Goal: Information Seeking & Learning: Learn about a topic

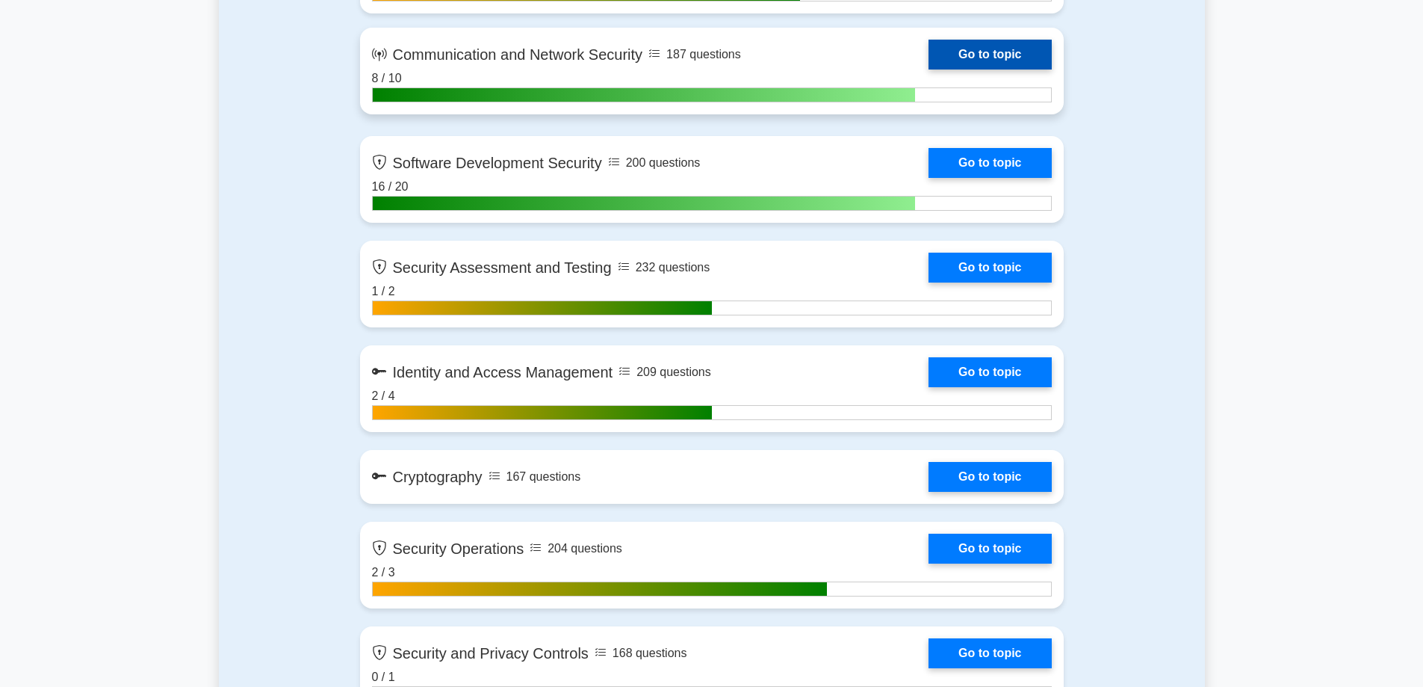
scroll to position [1345, 0]
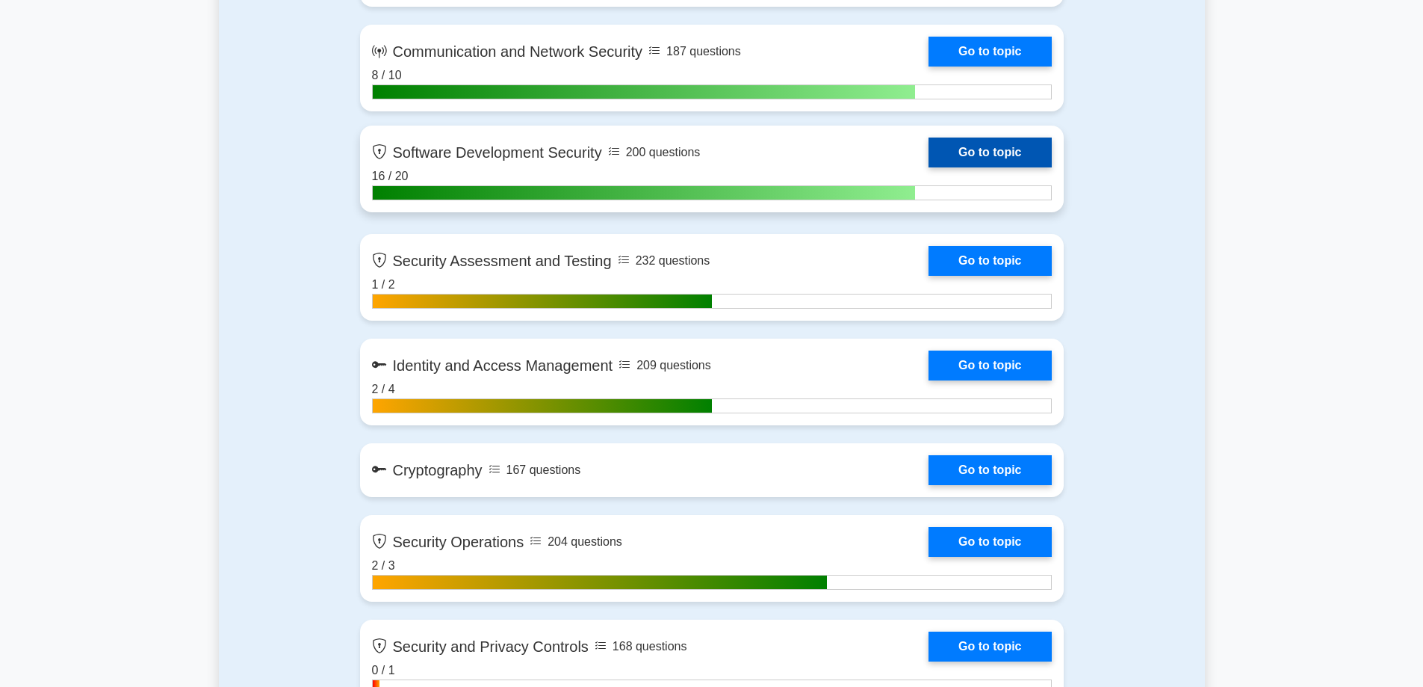
scroll to position [1493, 0]
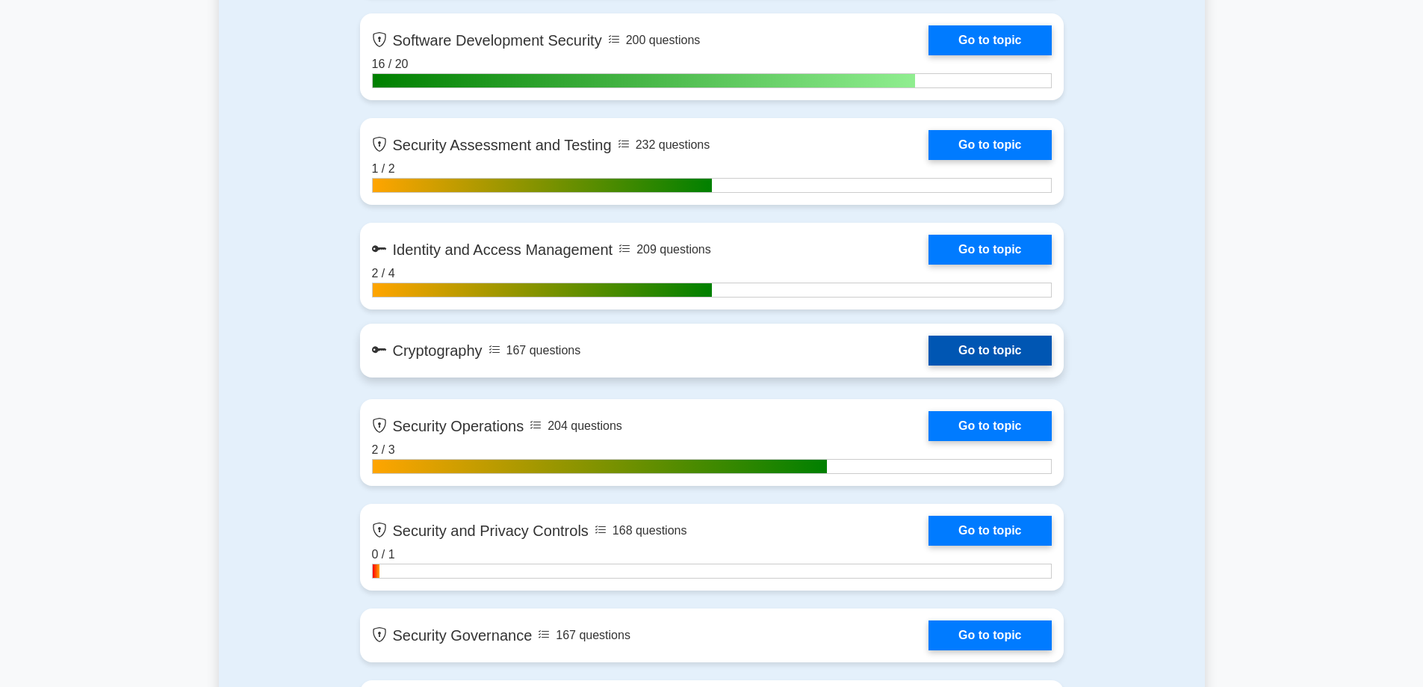
click at [989, 347] on link "Go to topic" at bounding box center [990, 350] width 123 height 30
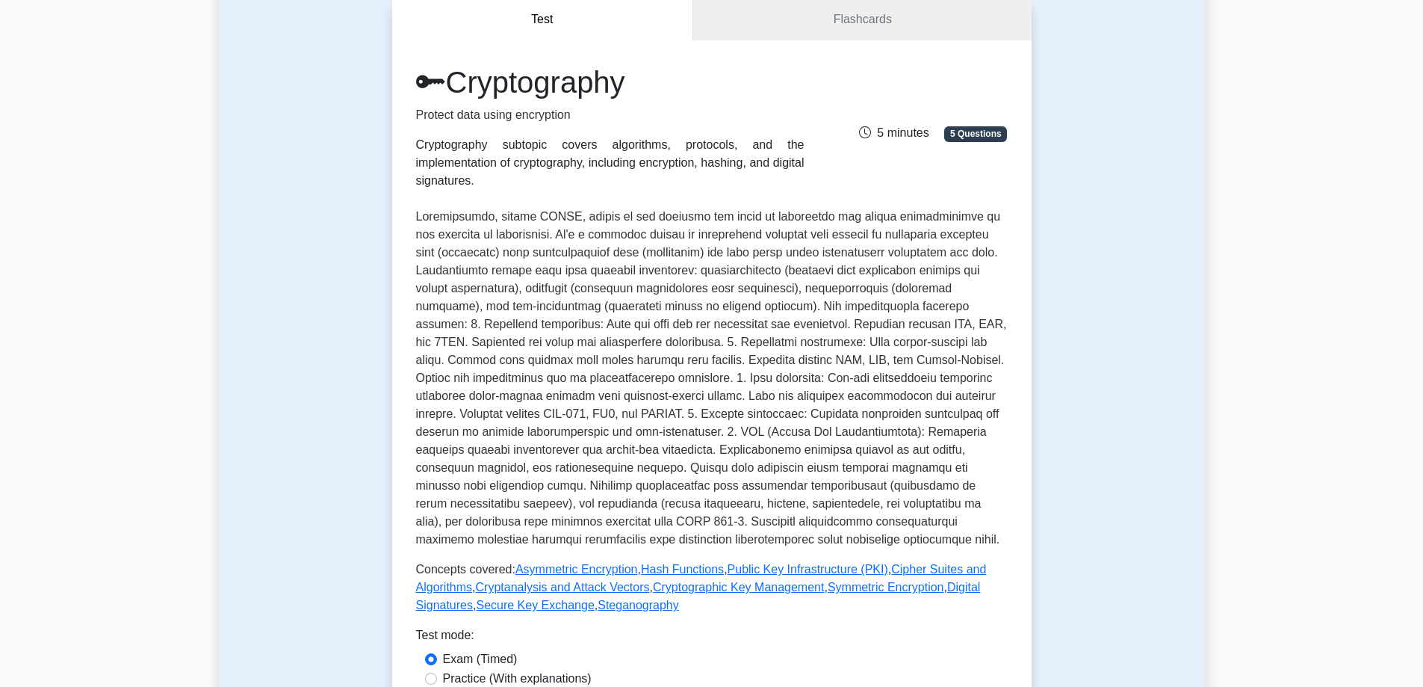
scroll to position [149, 0]
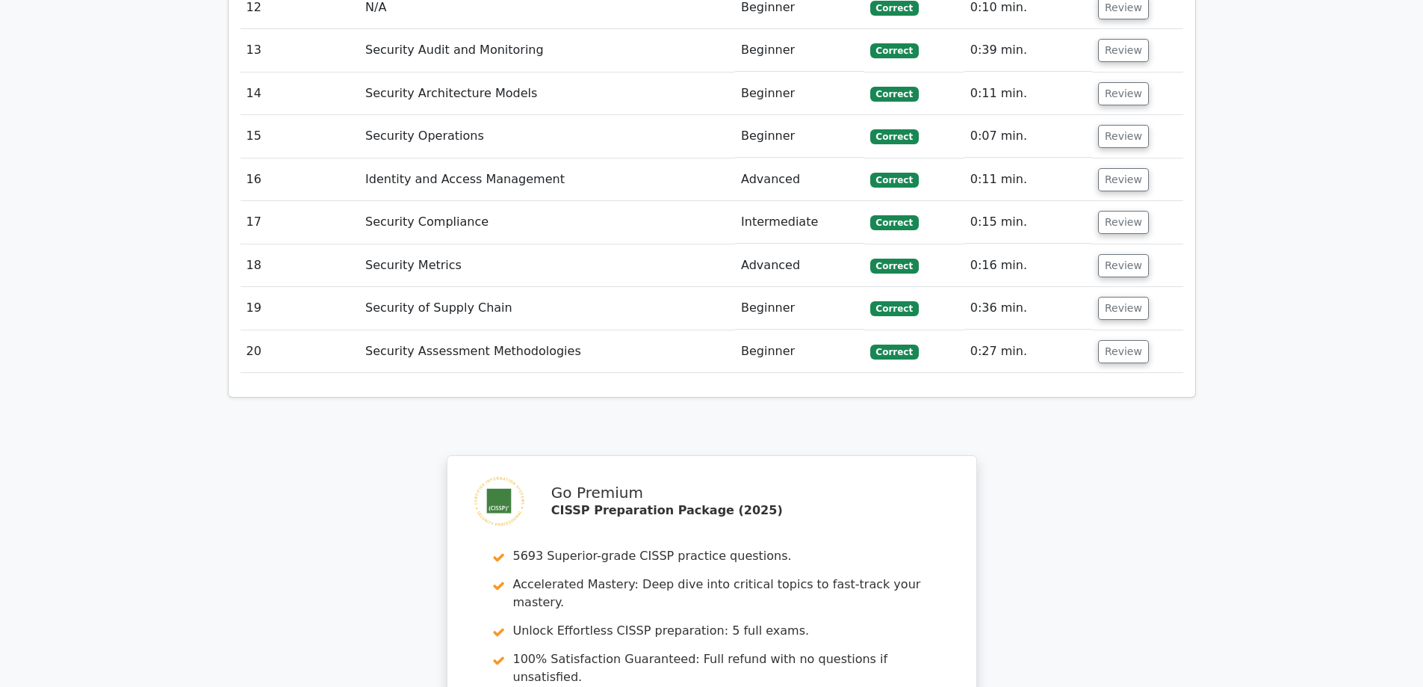
scroll to position [2764, 0]
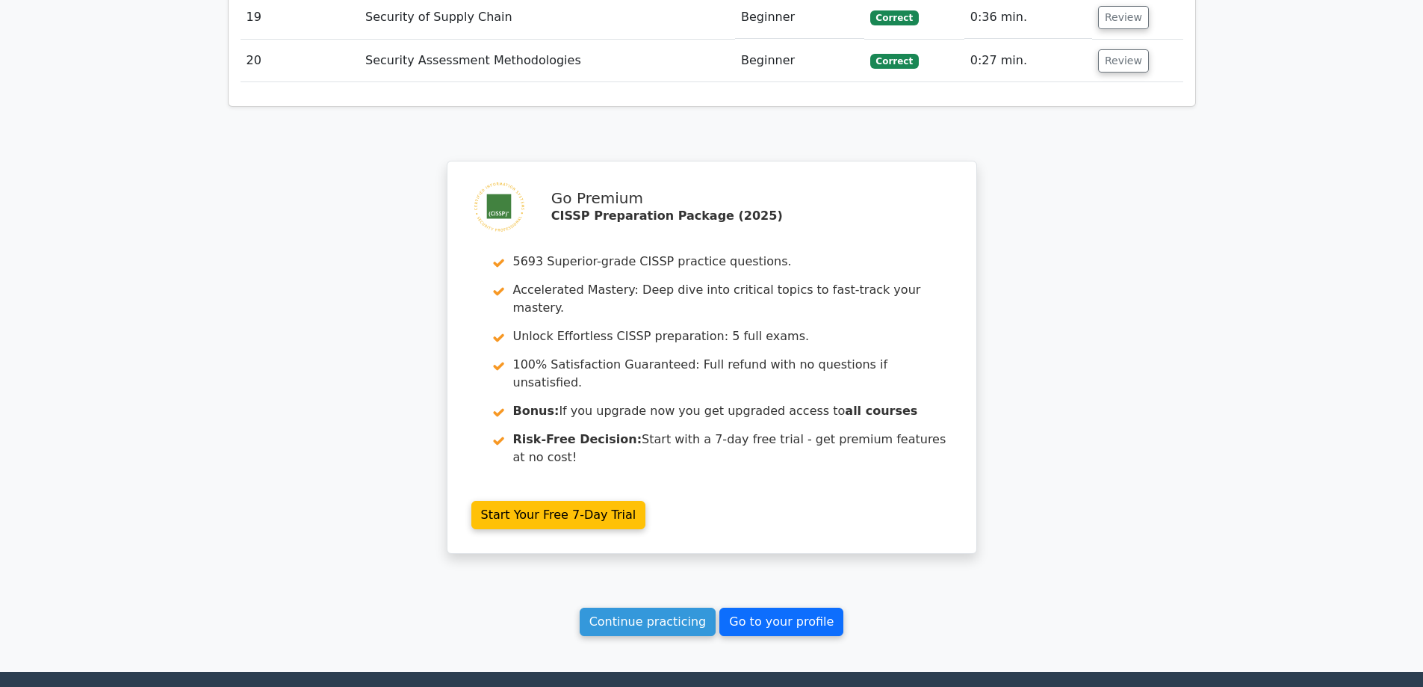
click at [757, 607] on link "Go to your profile" at bounding box center [781, 621] width 124 height 28
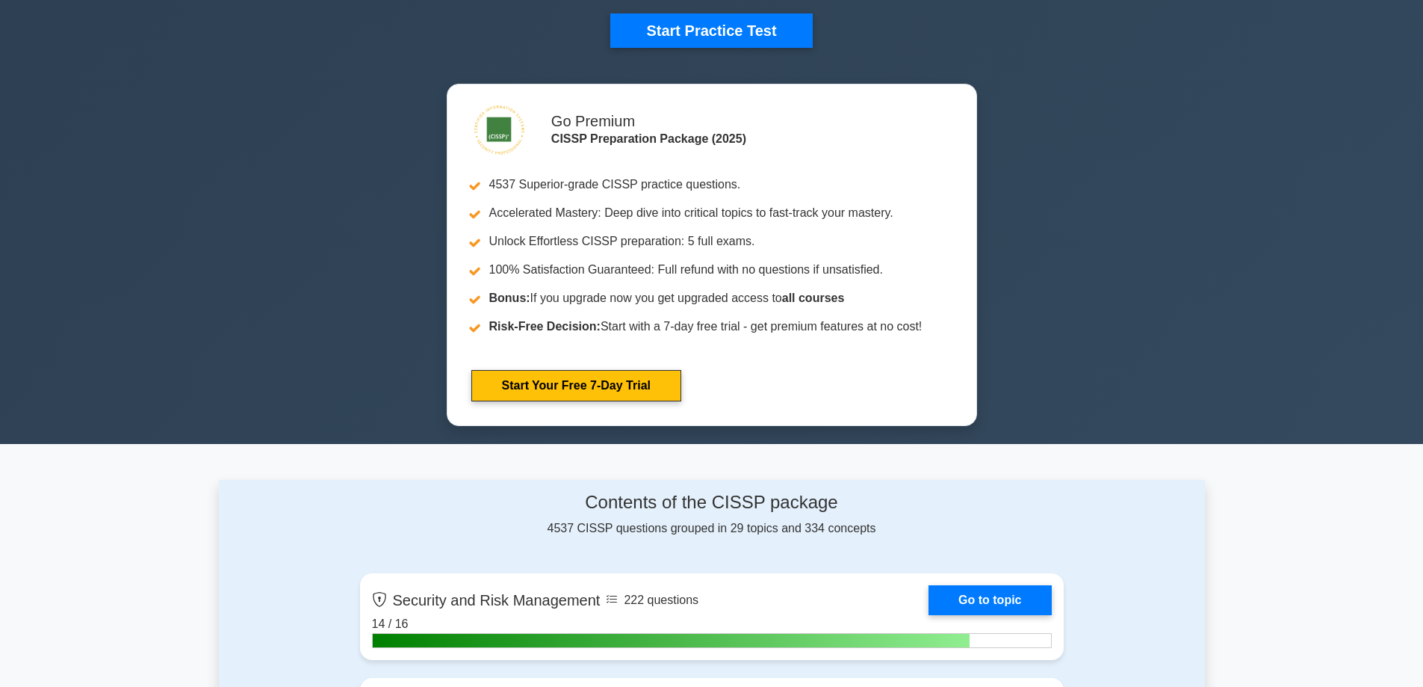
scroll to position [821, 0]
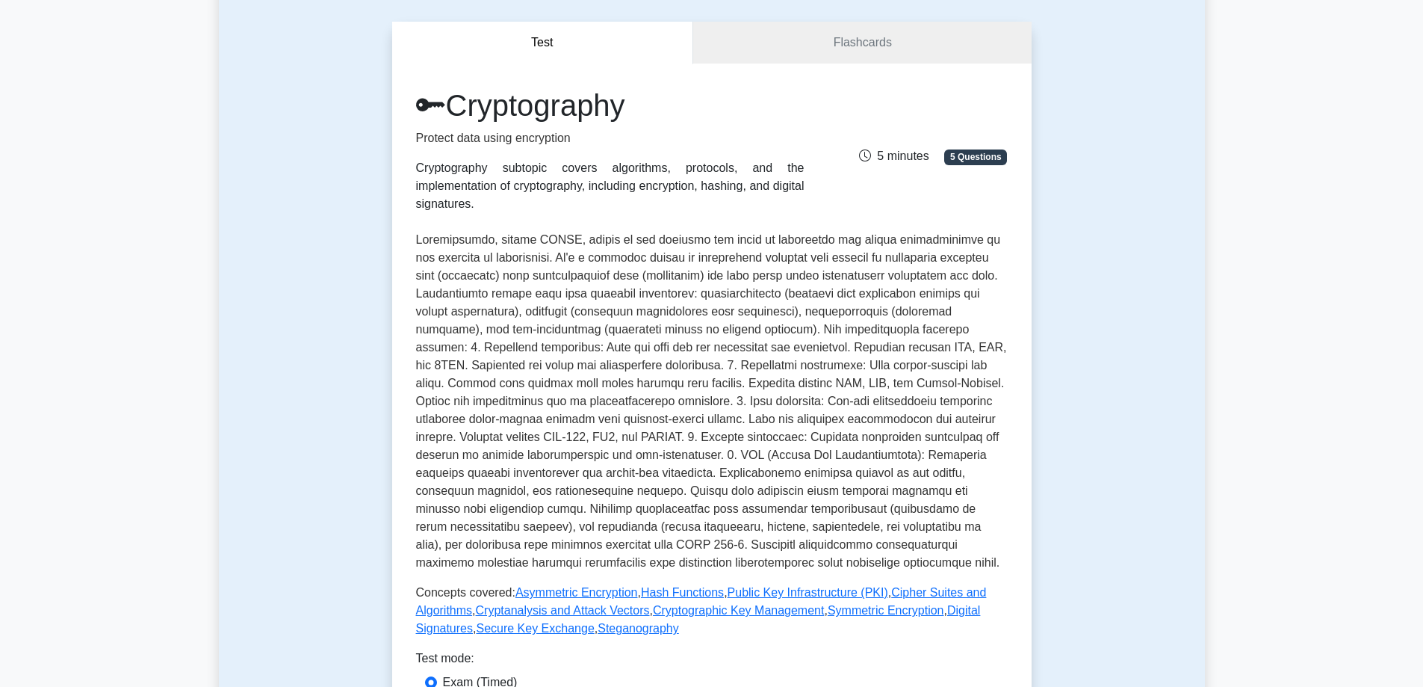
scroll to position [149, 0]
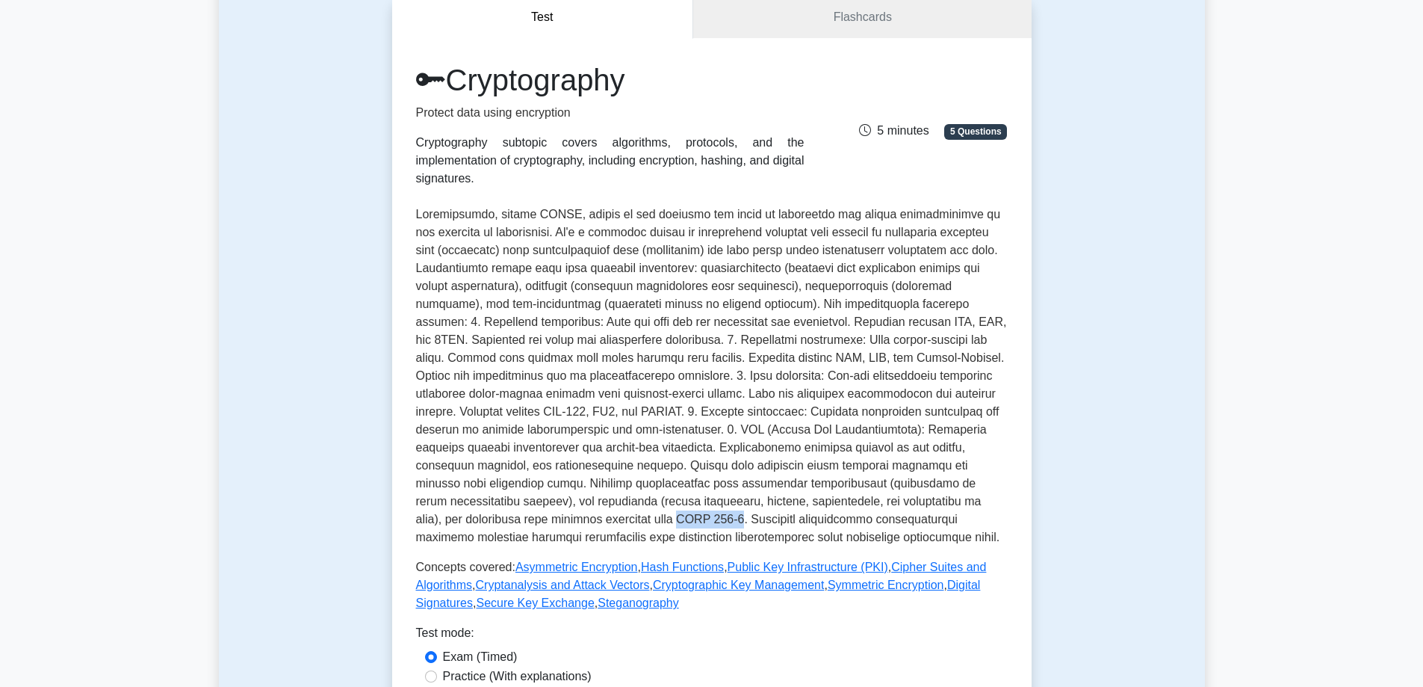
drag, startPoint x: 492, startPoint y: 498, endPoint x: 546, endPoint y: 498, distance: 54.5
click at [546, 498] on p at bounding box center [712, 375] width 592 height 341
copy p "FIPS 140-2"
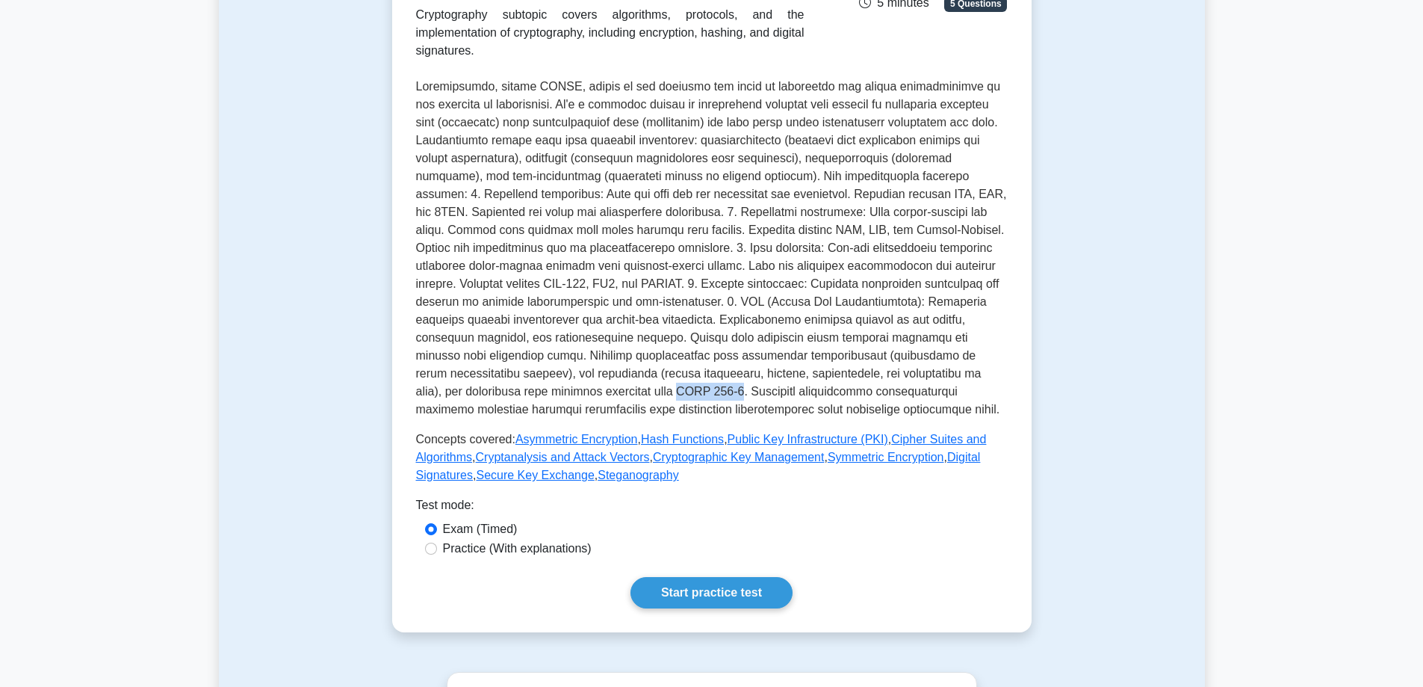
scroll to position [299, 0]
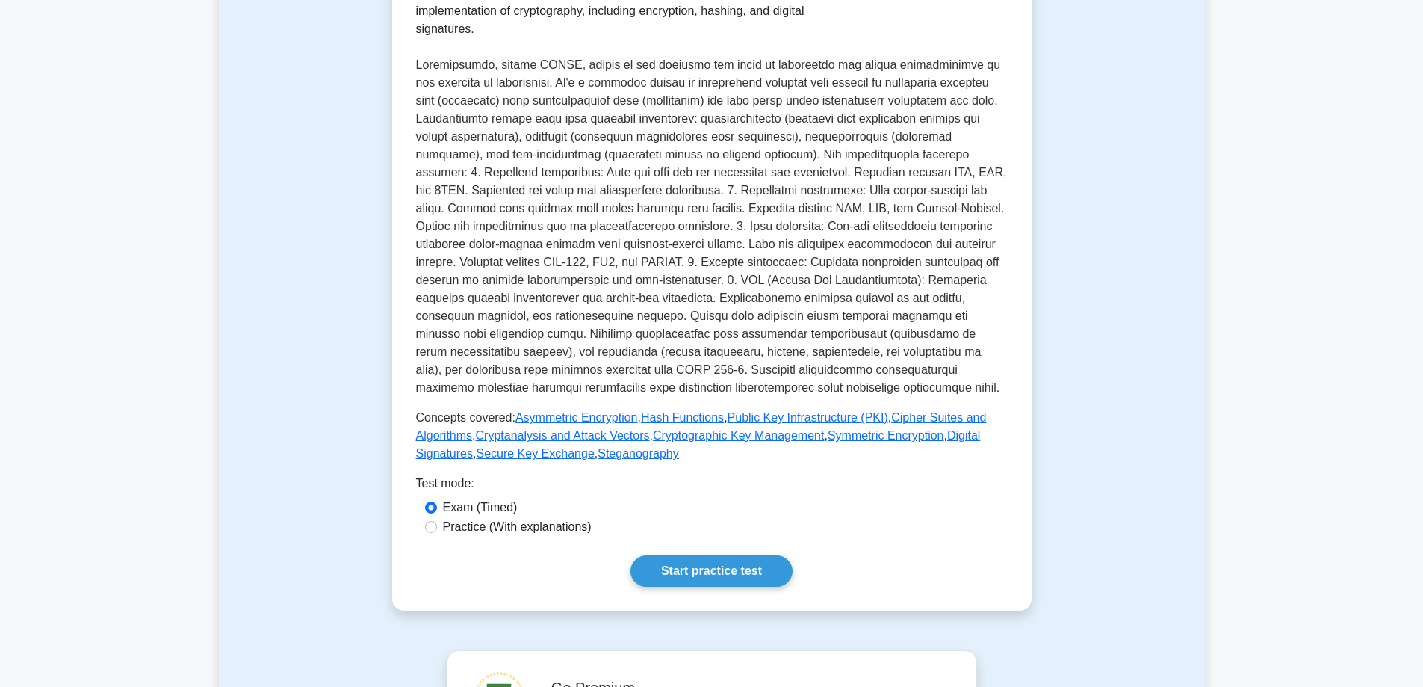
click at [819, 498] on div "Exam (Timed)" at bounding box center [712, 507] width 574 height 18
drag, startPoint x: 549, startPoint y: 350, endPoint x: 495, endPoint y: 352, distance: 53.8
click at [495, 352] on p at bounding box center [712, 226] width 592 height 341
click at [492, 353] on p at bounding box center [712, 226] width 592 height 341
click at [491, 350] on p at bounding box center [712, 226] width 592 height 341
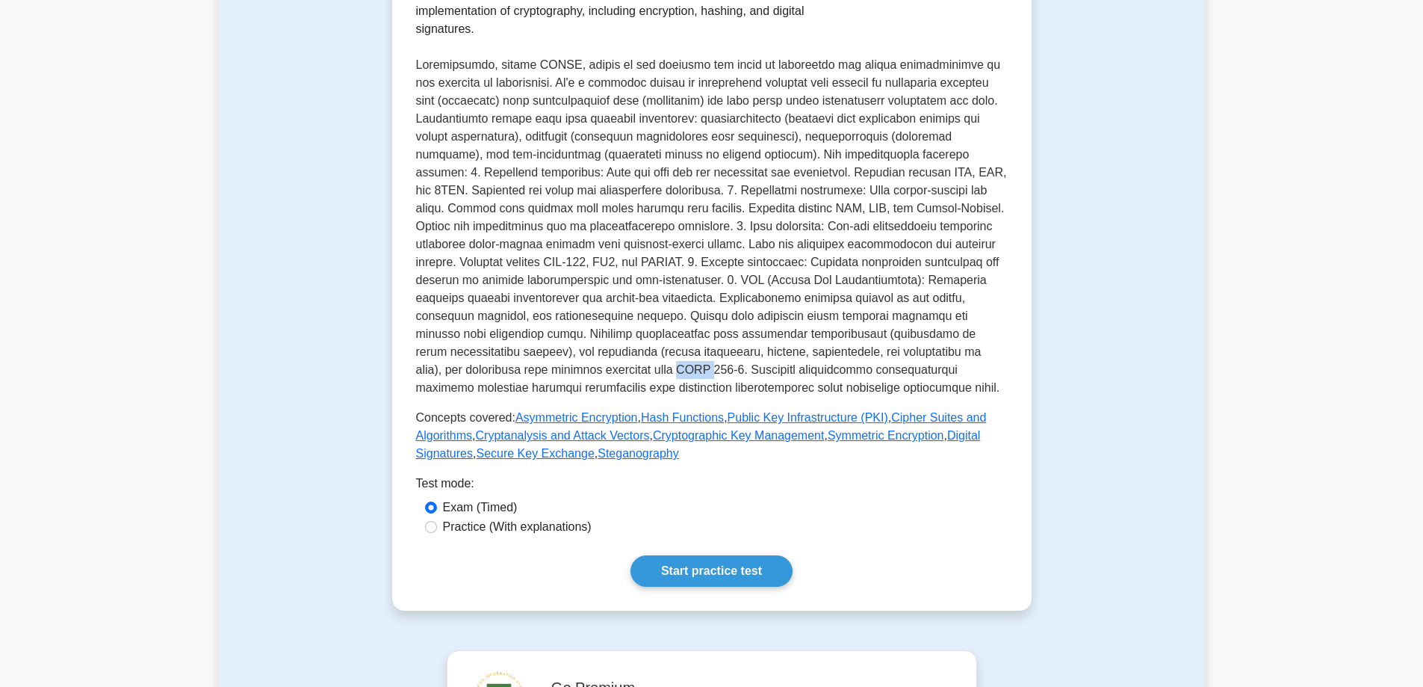
click at [491, 350] on p at bounding box center [712, 226] width 592 height 341
click at [544, 373] on p at bounding box center [712, 226] width 592 height 341
drag, startPoint x: 546, startPoint y: 347, endPoint x: 489, endPoint y: 354, distance: 57.9
click at [489, 354] on p at bounding box center [712, 226] width 592 height 341
copy p "FIPS 140-2"
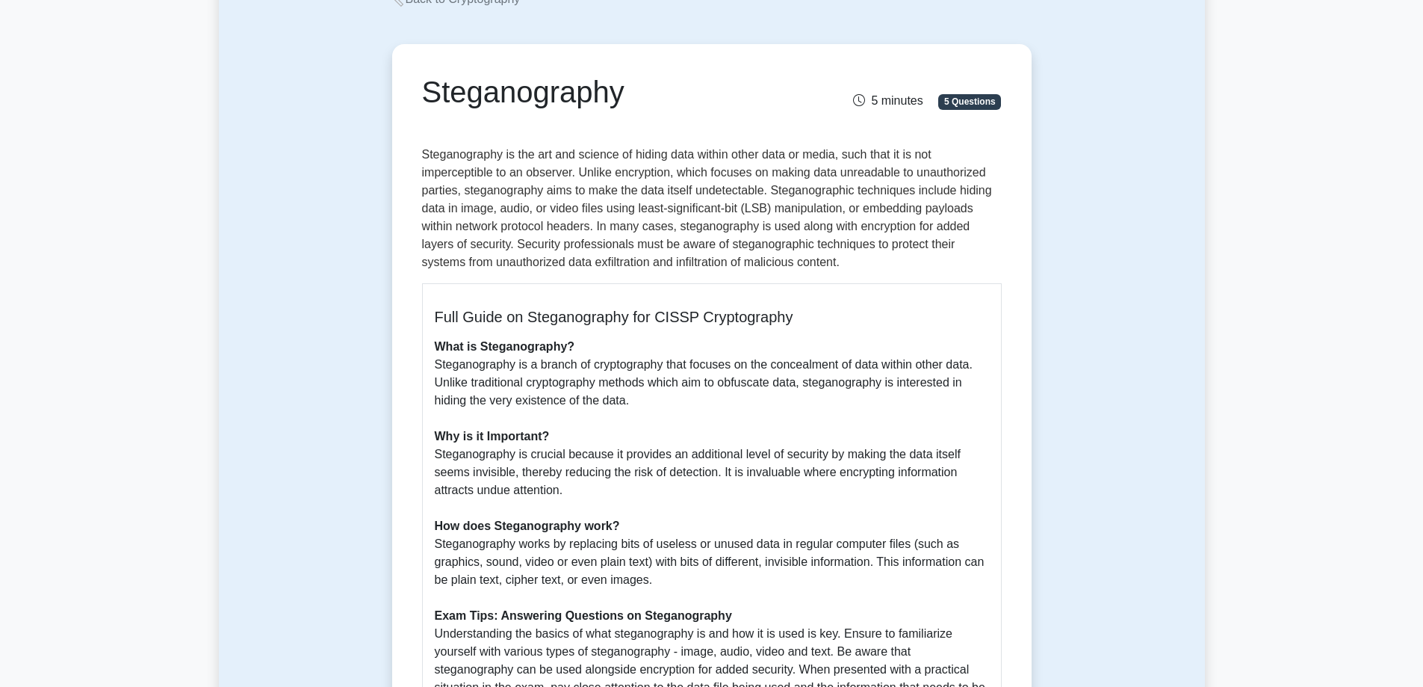
scroll to position [75, 0]
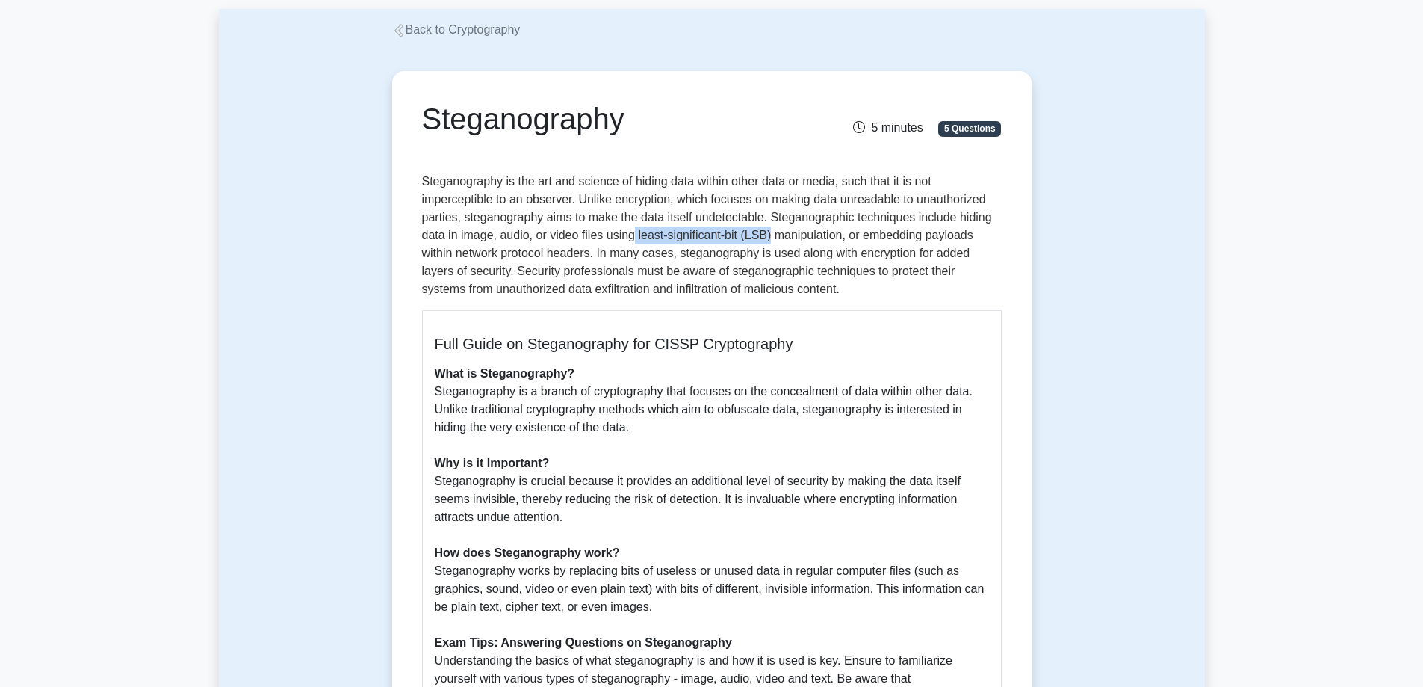
drag, startPoint x: 636, startPoint y: 235, endPoint x: 770, endPoint y: 242, distance: 133.9
click at [770, 242] on p "Steganography is the art and science of hiding data within other data or media,…" at bounding box center [712, 236] width 580 height 126
copy p "least-significant-bit (LSB)"
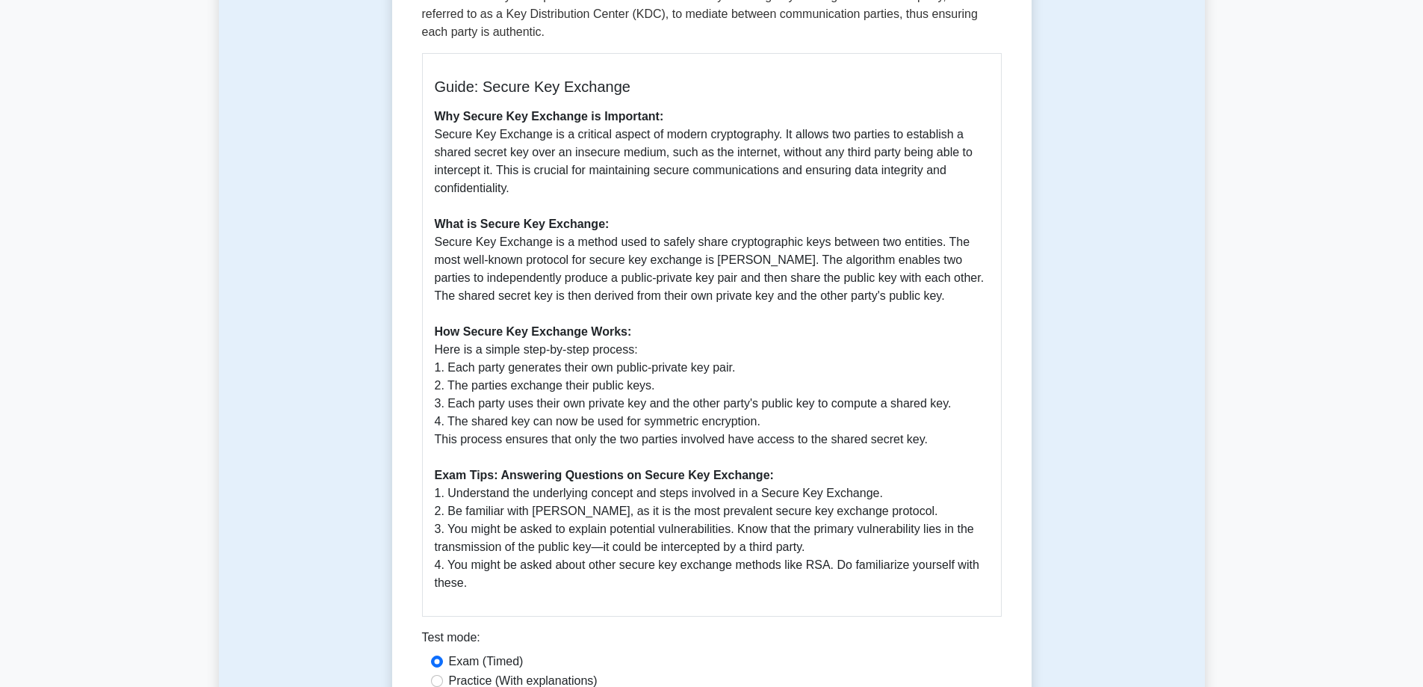
scroll to position [598, 0]
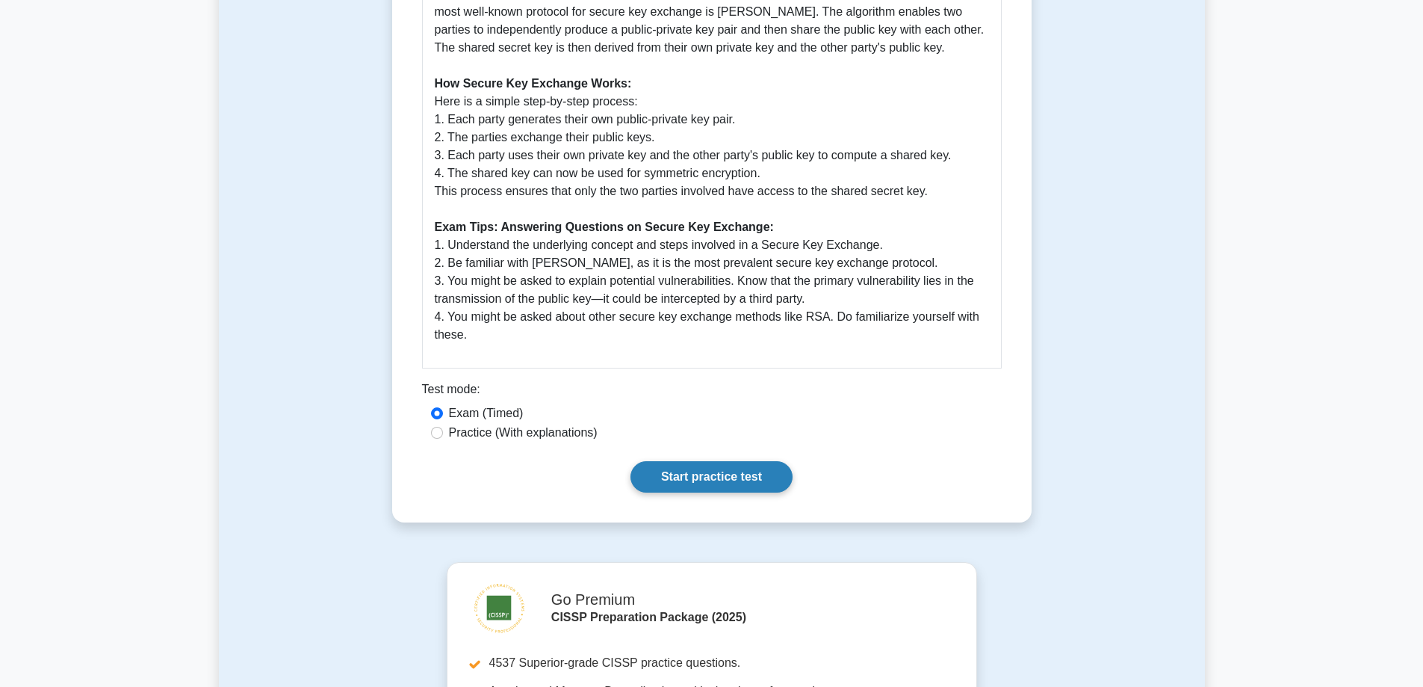
click at [765, 486] on link "Start practice test" at bounding box center [712, 476] width 162 height 31
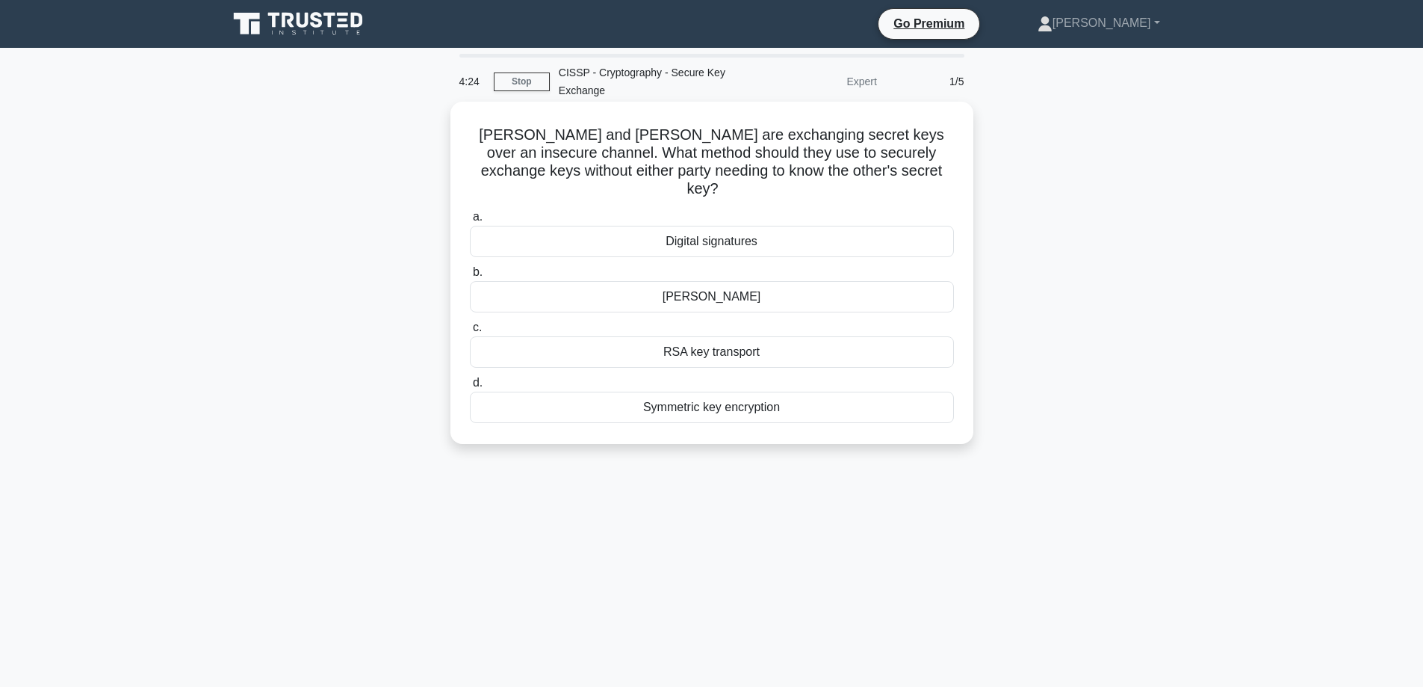
click at [746, 281] on div "[PERSON_NAME]" at bounding box center [712, 296] width 484 height 31
click at [470, 277] on input "[PERSON_NAME]" at bounding box center [470, 272] width 0 height 10
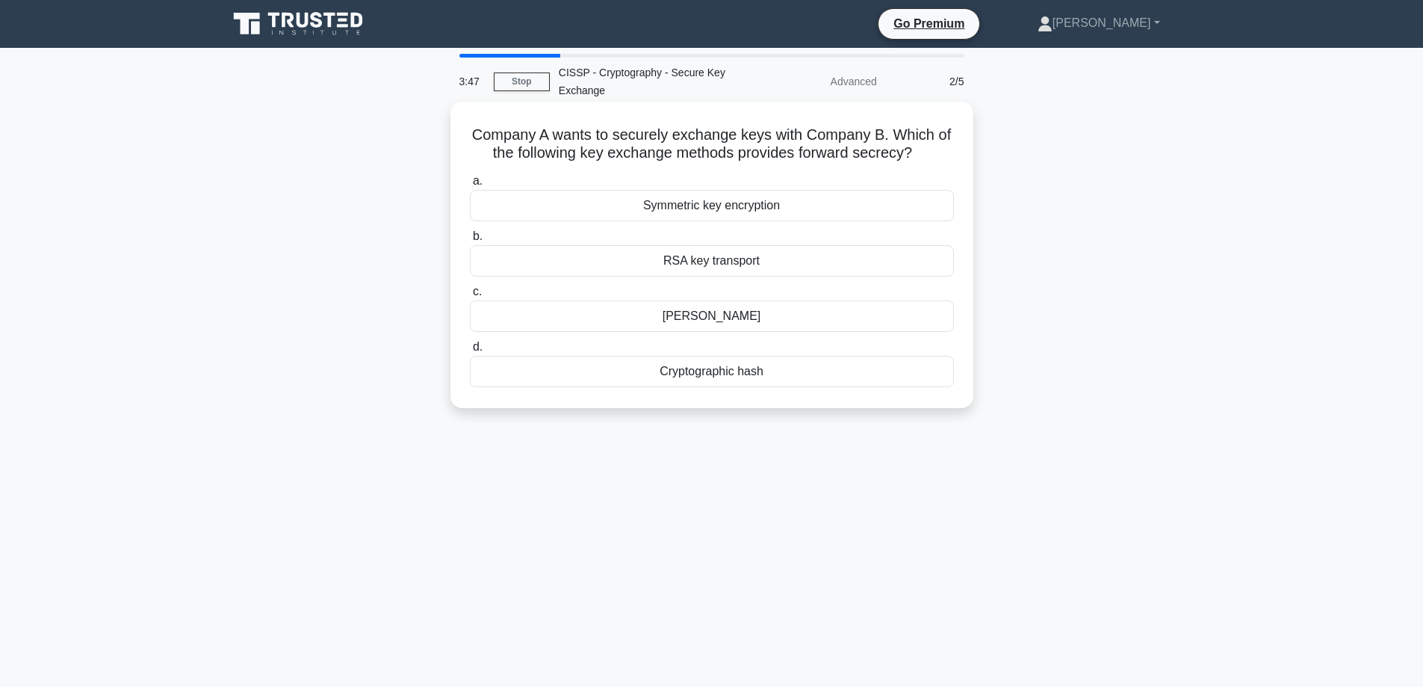
click at [740, 319] on div "[PERSON_NAME]" at bounding box center [712, 315] width 484 height 31
click at [470, 297] on input "[PERSON_NAME]" at bounding box center [470, 292] width 0 height 10
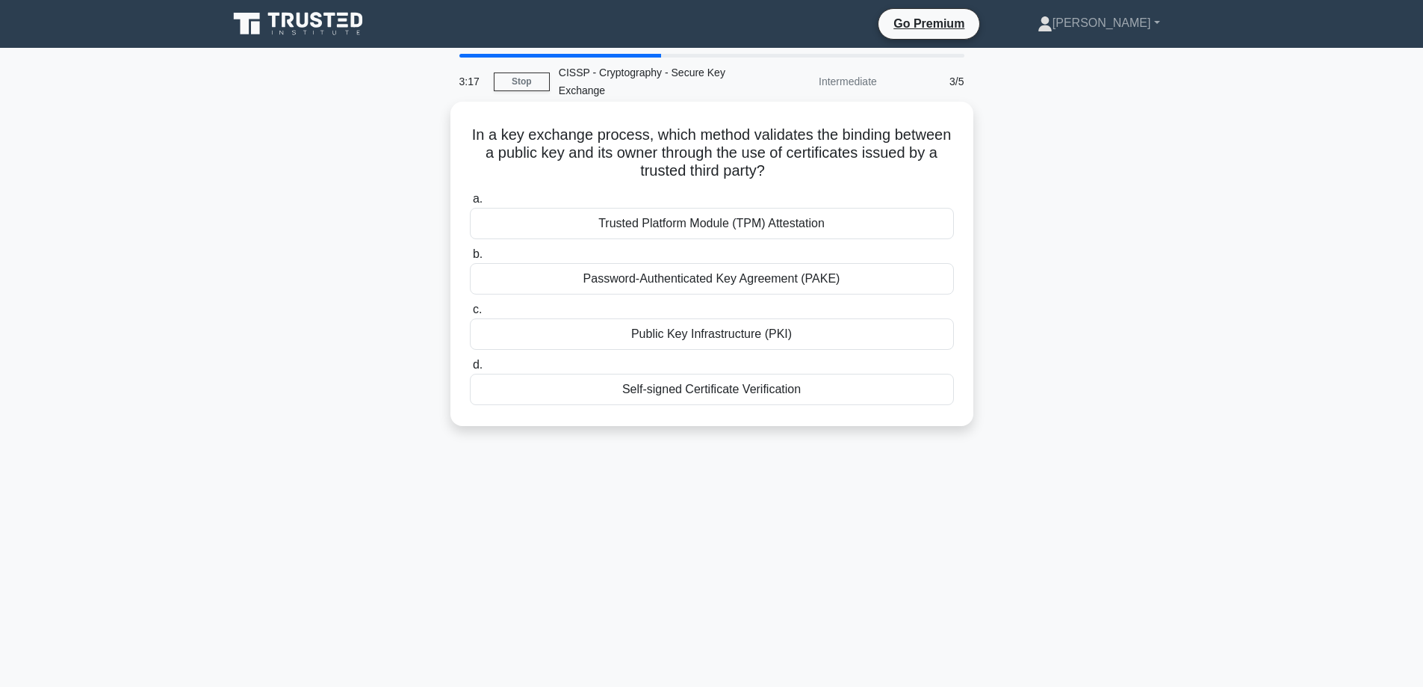
click at [809, 391] on div "Self-signed Certificate Verification" at bounding box center [712, 389] width 484 height 31
click at [470, 370] on input "d. Self-signed Certificate Verification" at bounding box center [470, 365] width 0 height 10
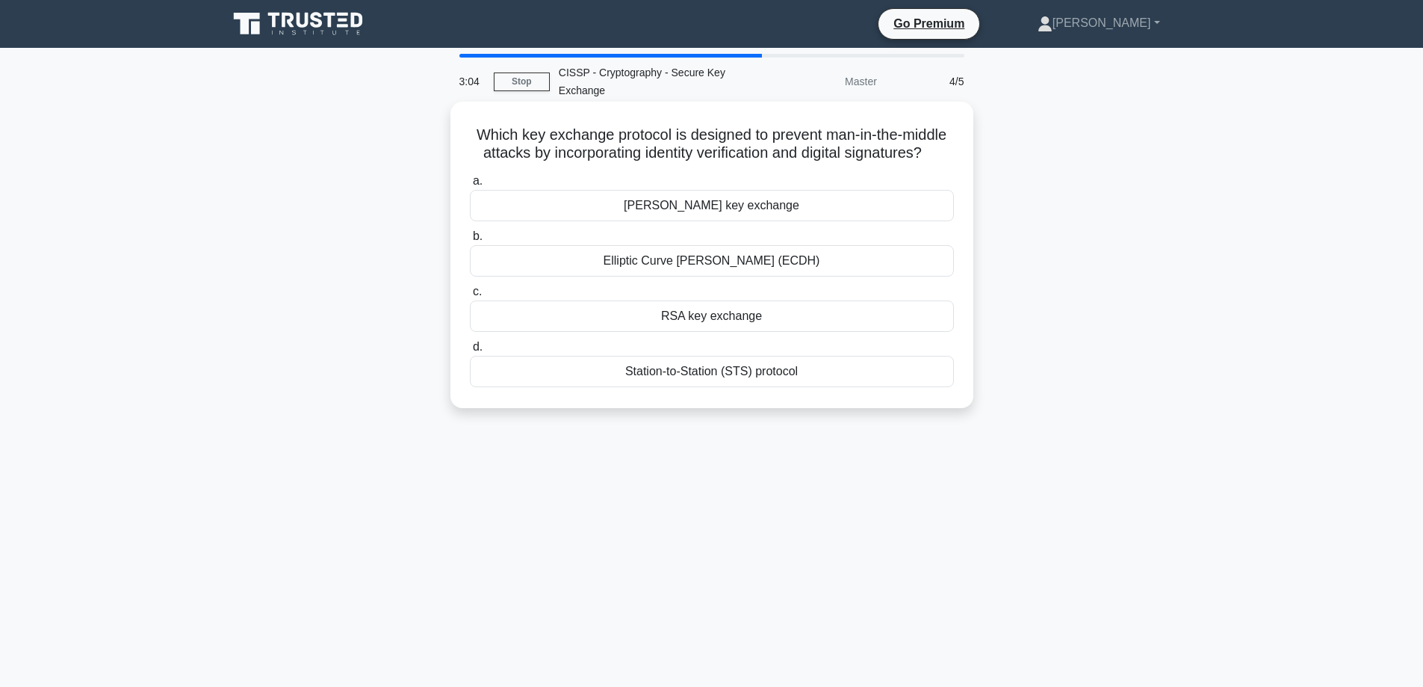
click at [804, 276] on div "Elliptic Curve Diffie-Hellman (ECDH)" at bounding box center [712, 260] width 484 height 31
click at [470, 241] on input "b. Elliptic Curve Diffie-Hellman (ECDH)" at bounding box center [470, 237] width 0 height 10
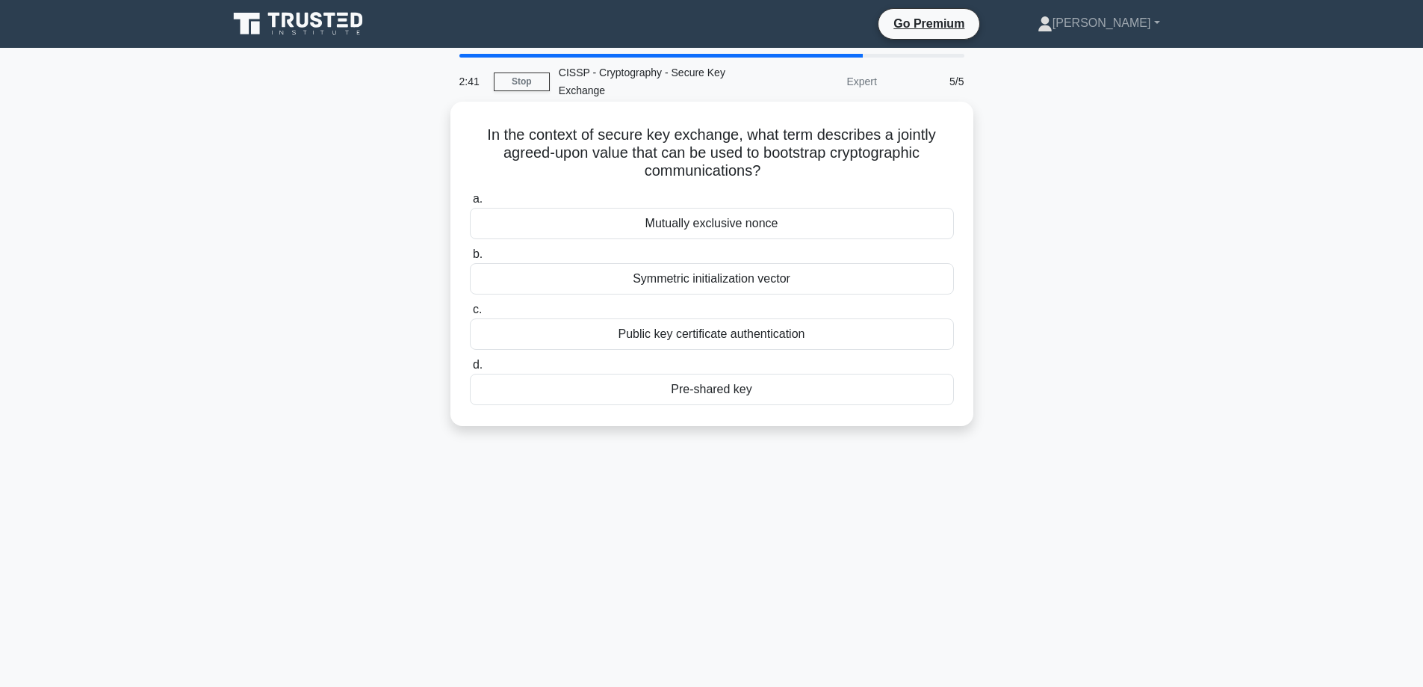
click at [836, 226] on div "Mutually exclusive nonce" at bounding box center [712, 223] width 484 height 31
click at [470, 204] on input "a. Mutually exclusive nonce" at bounding box center [470, 199] width 0 height 10
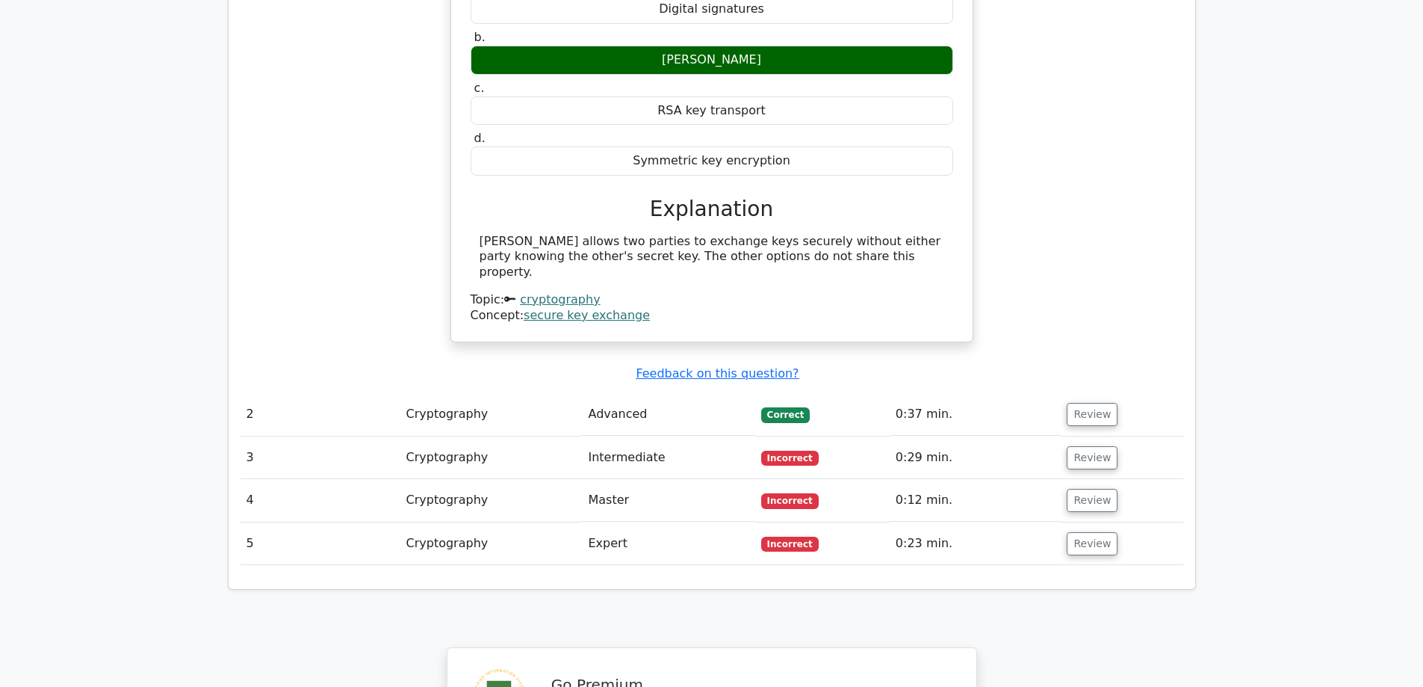
scroll to position [1345, 0]
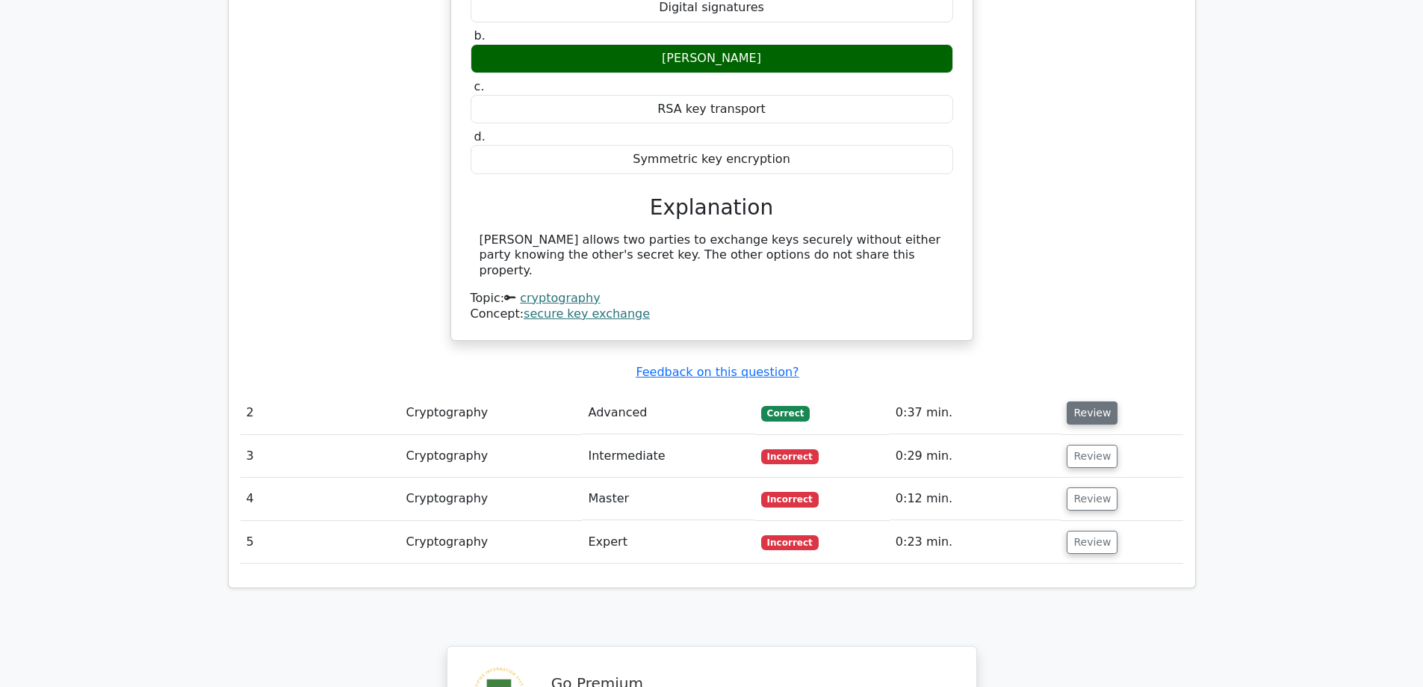
click at [1089, 401] on button "Review" at bounding box center [1092, 412] width 51 height 23
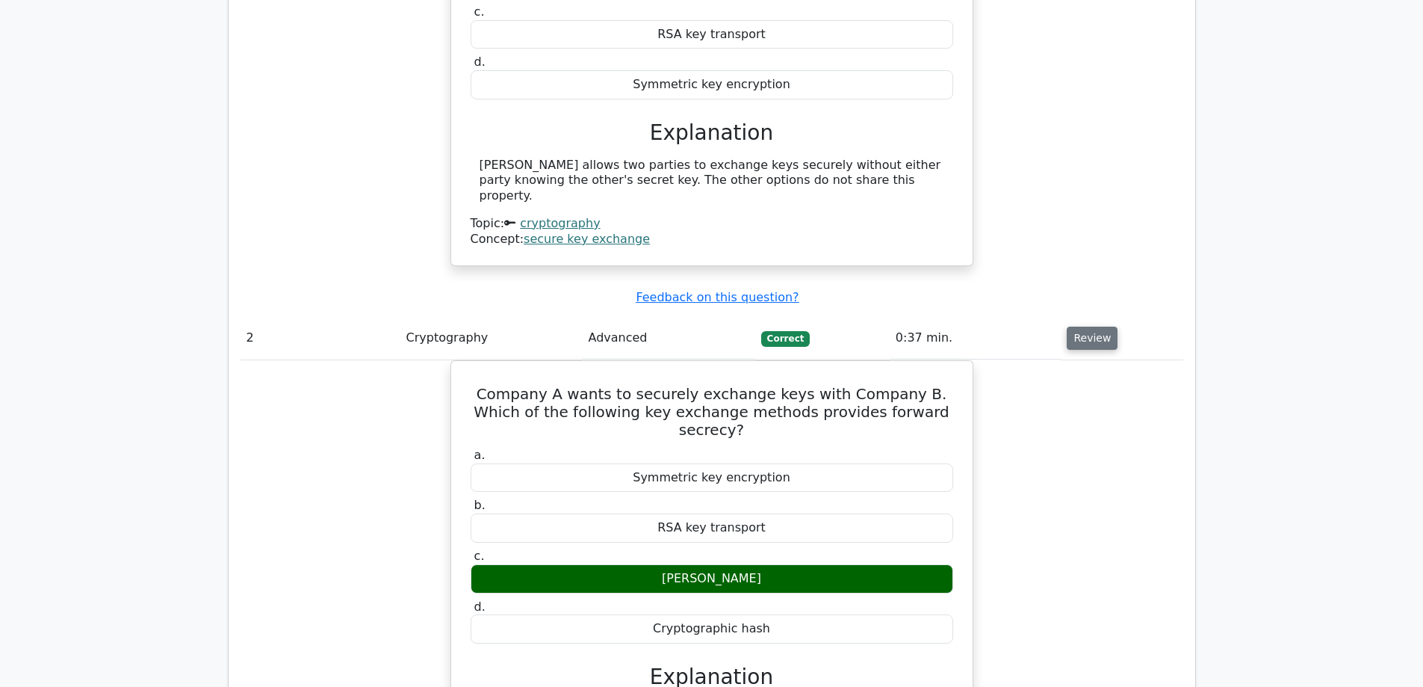
scroll to position [1718, 0]
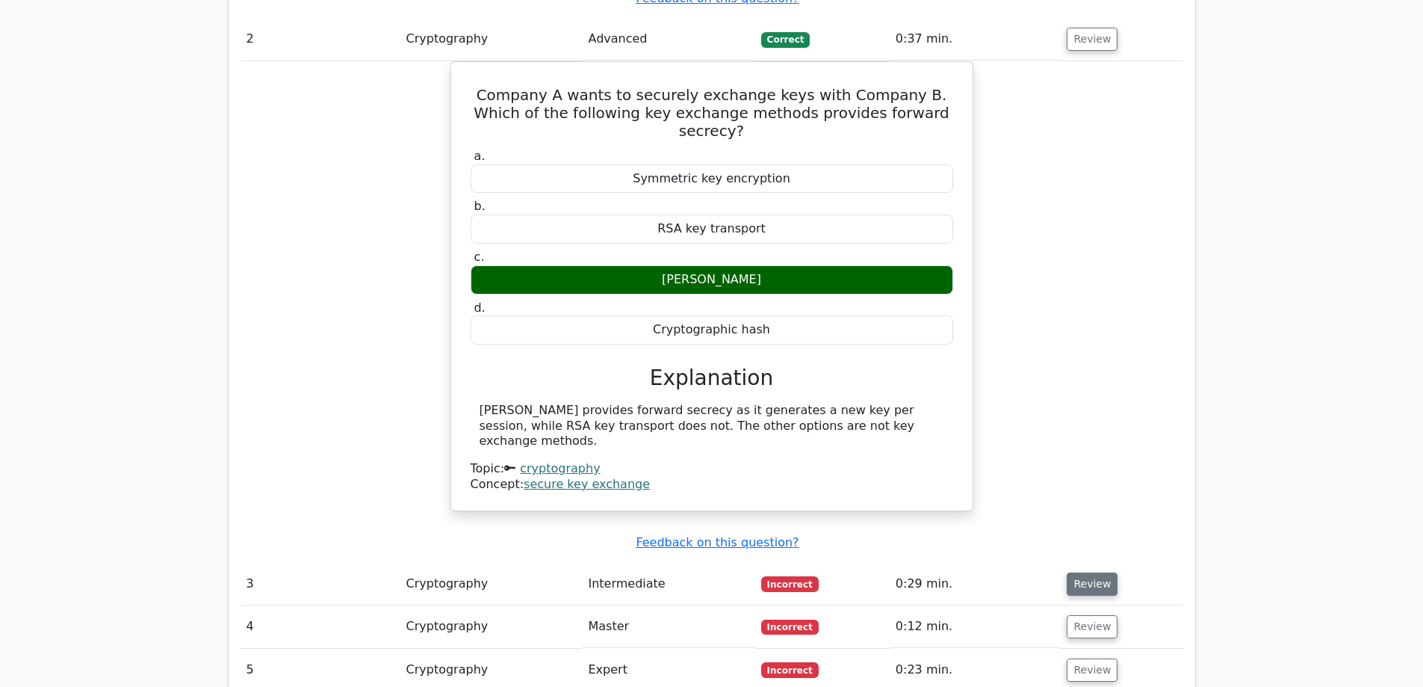
click at [1084, 572] on button "Review" at bounding box center [1092, 583] width 51 height 23
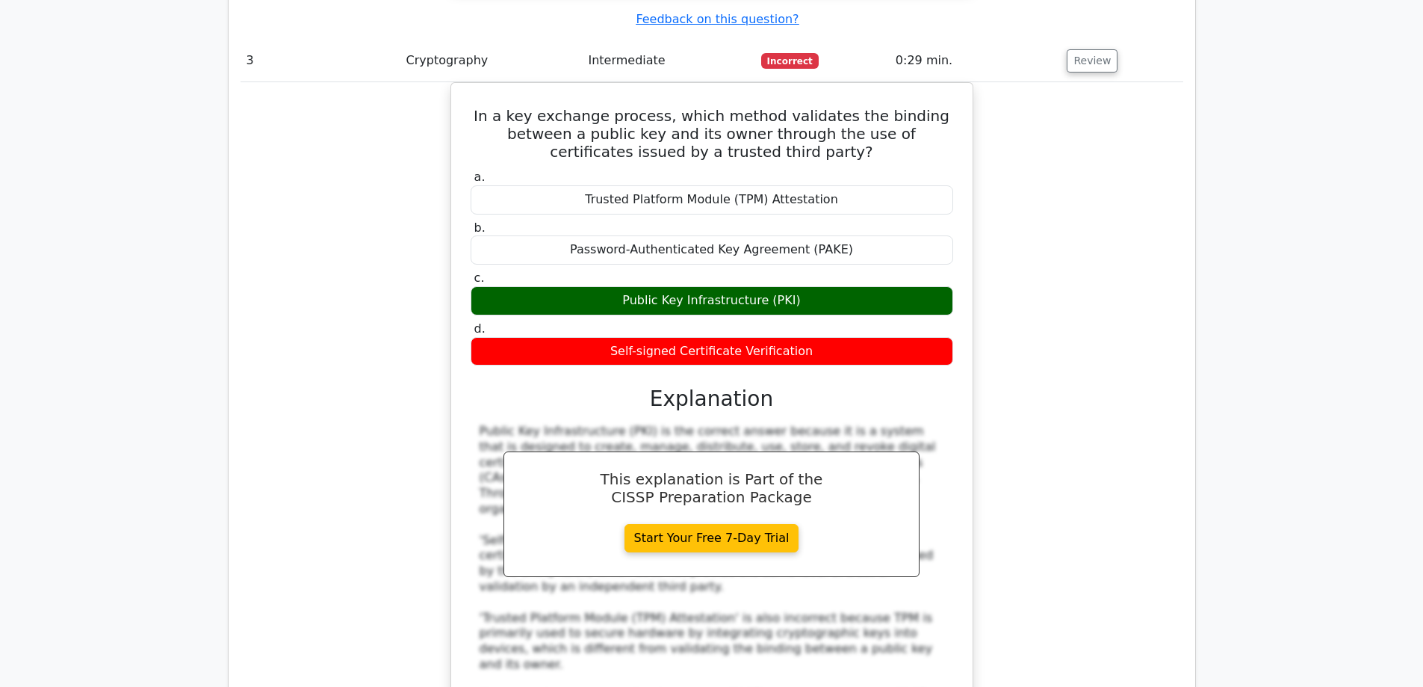
scroll to position [2615, 0]
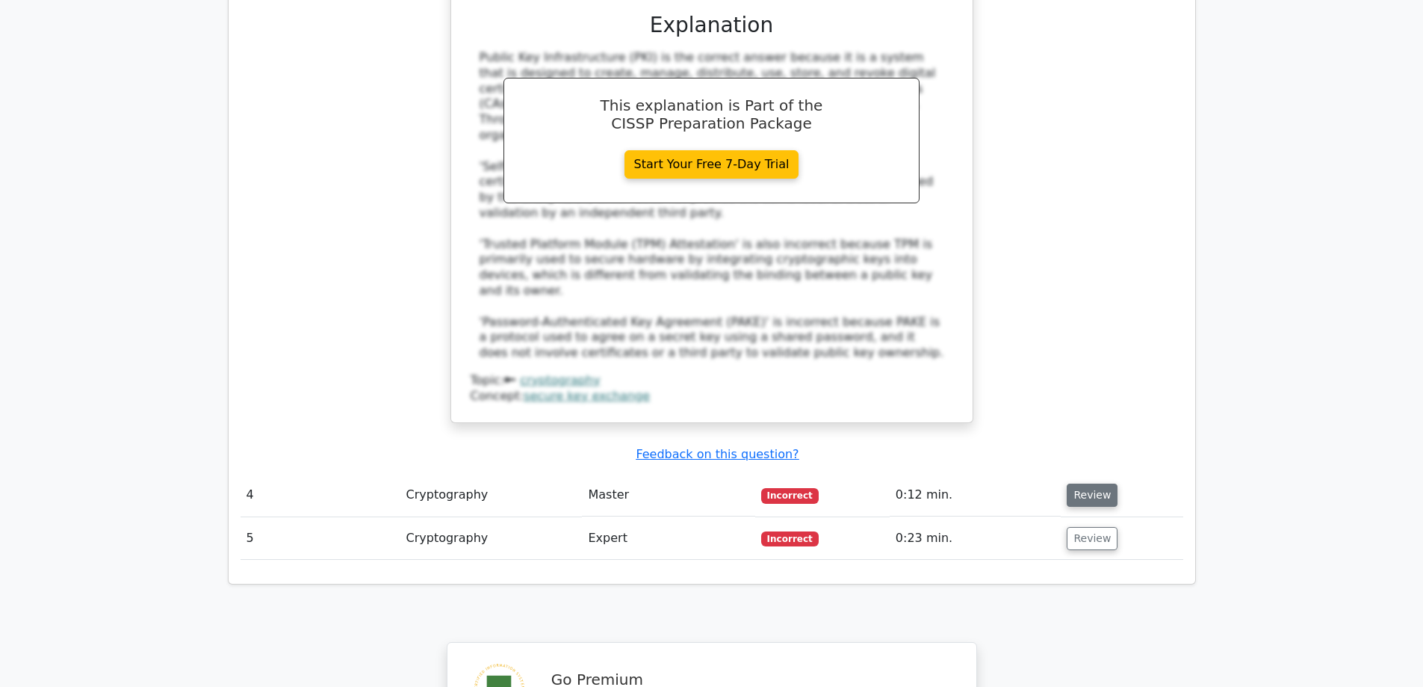
click at [1093, 483] on button "Review" at bounding box center [1092, 494] width 51 height 23
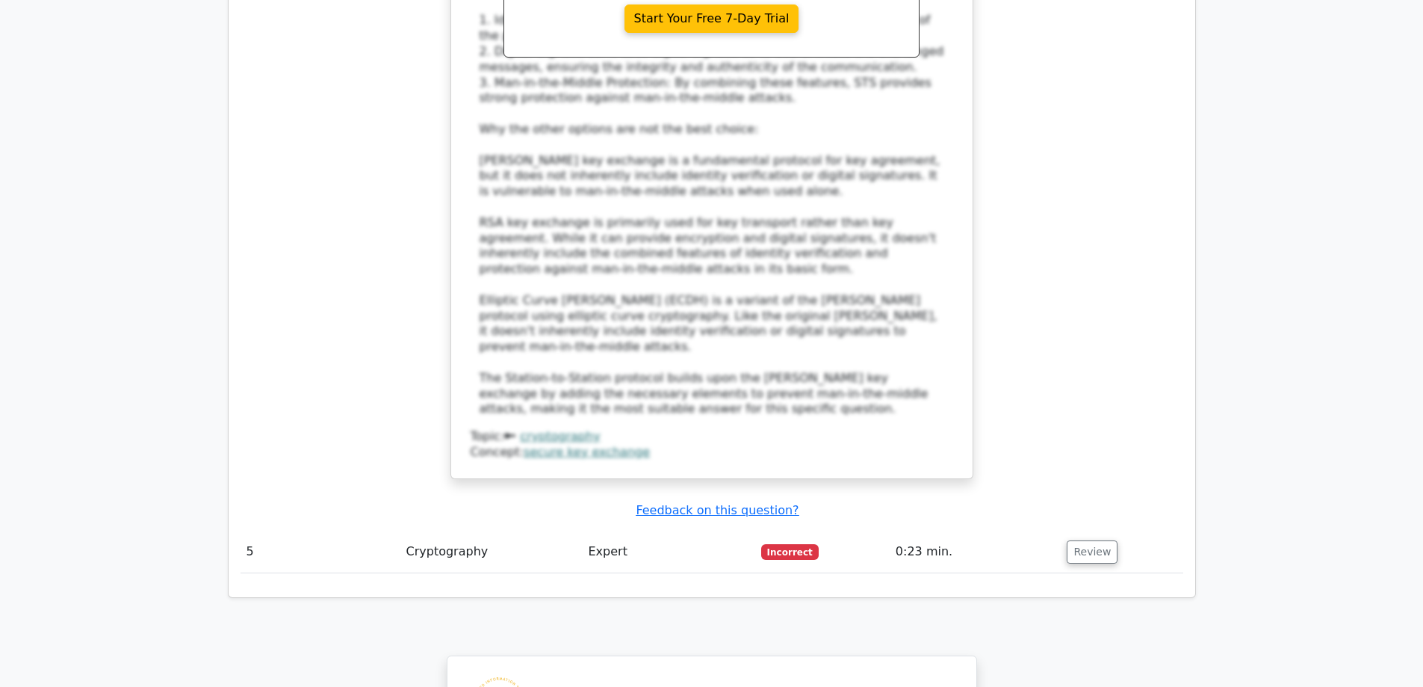
scroll to position [3586, 0]
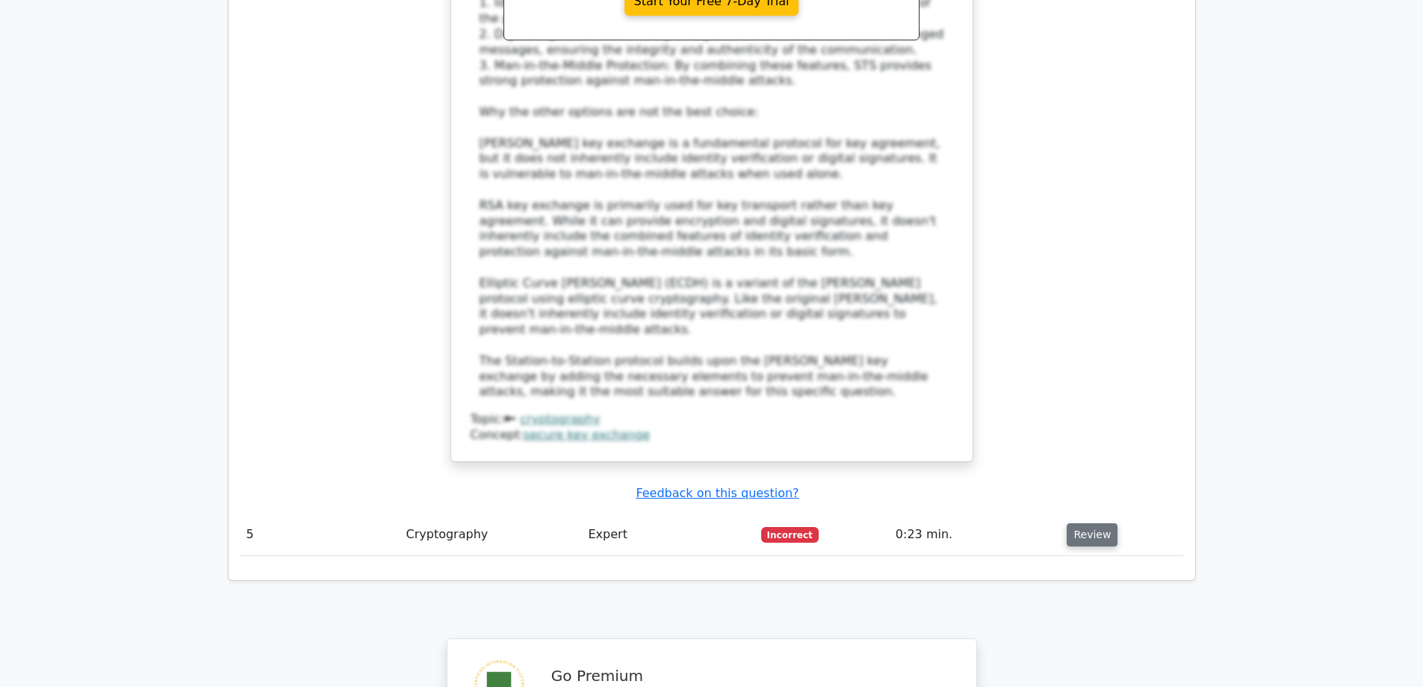
click at [1086, 523] on button "Review" at bounding box center [1092, 534] width 51 height 23
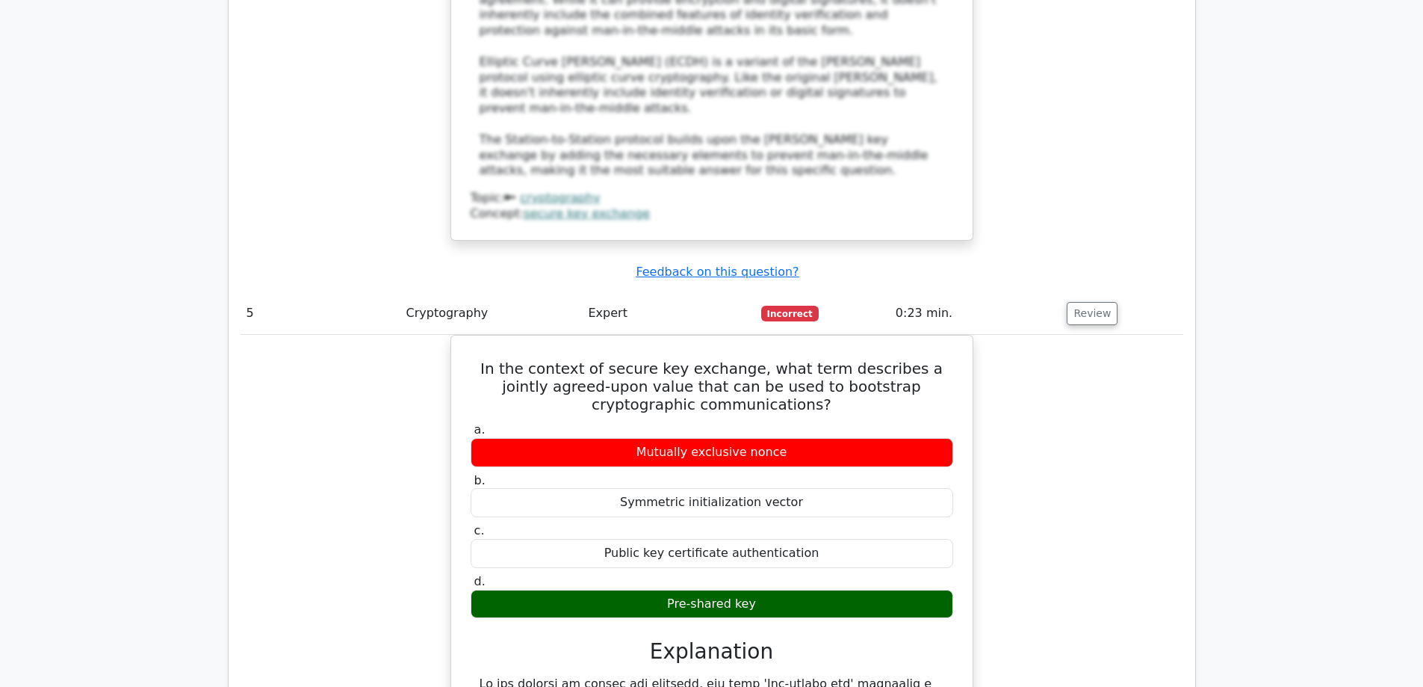
scroll to position [3885, 0]
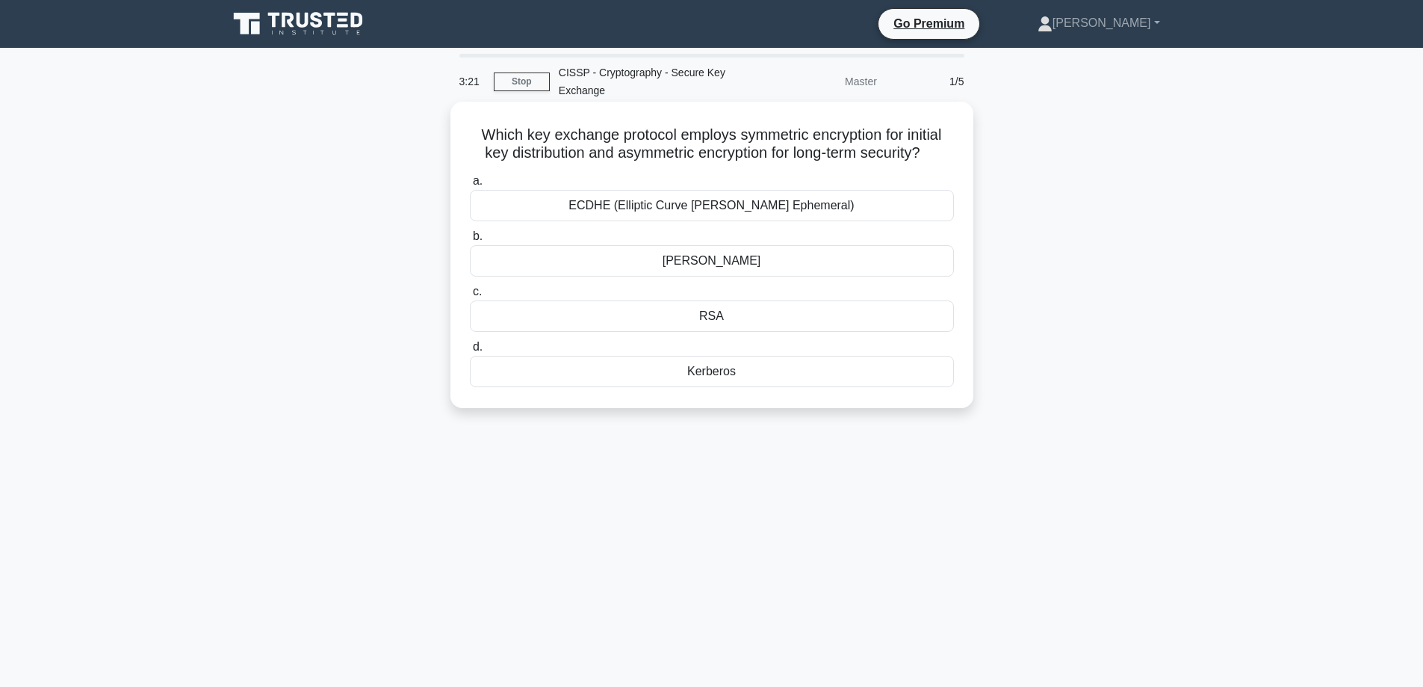
click at [766, 258] on div "[PERSON_NAME]" at bounding box center [712, 260] width 484 height 31
click at [470, 241] on input "[PERSON_NAME]" at bounding box center [470, 237] width 0 height 10
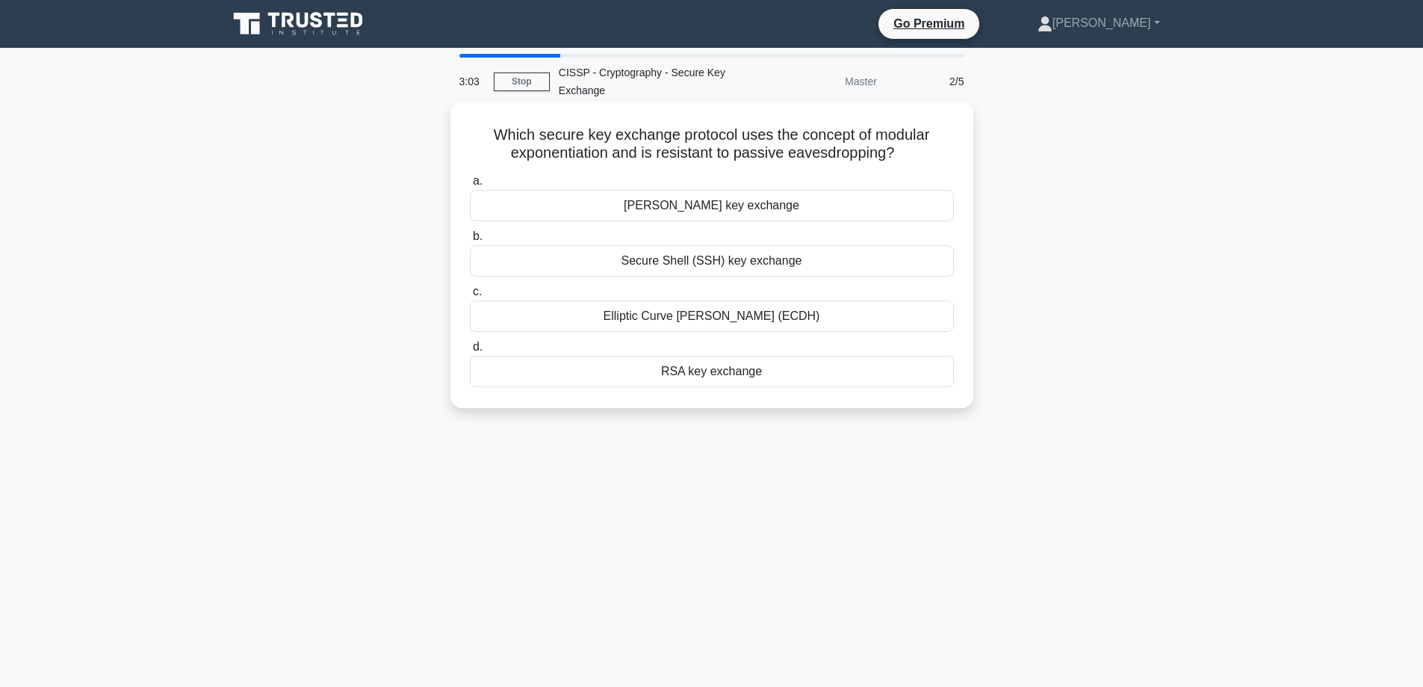
click at [768, 206] on div "[PERSON_NAME] key exchange" at bounding box center [712, 205] width 484 height 31
click at [470, 186] on input "[PERSON_NAME] key exchange" at bounding box center [470, 181] width 0 height 10
click at [734, 313] on div "Quantum Key Distribution (QKD)" at bounding box center [712, 315] width 484 height 31
click at [470, 297] on input "c. Quantum Key Distribution (QKD)" at bounding box center [470, 292] width 0 height 10
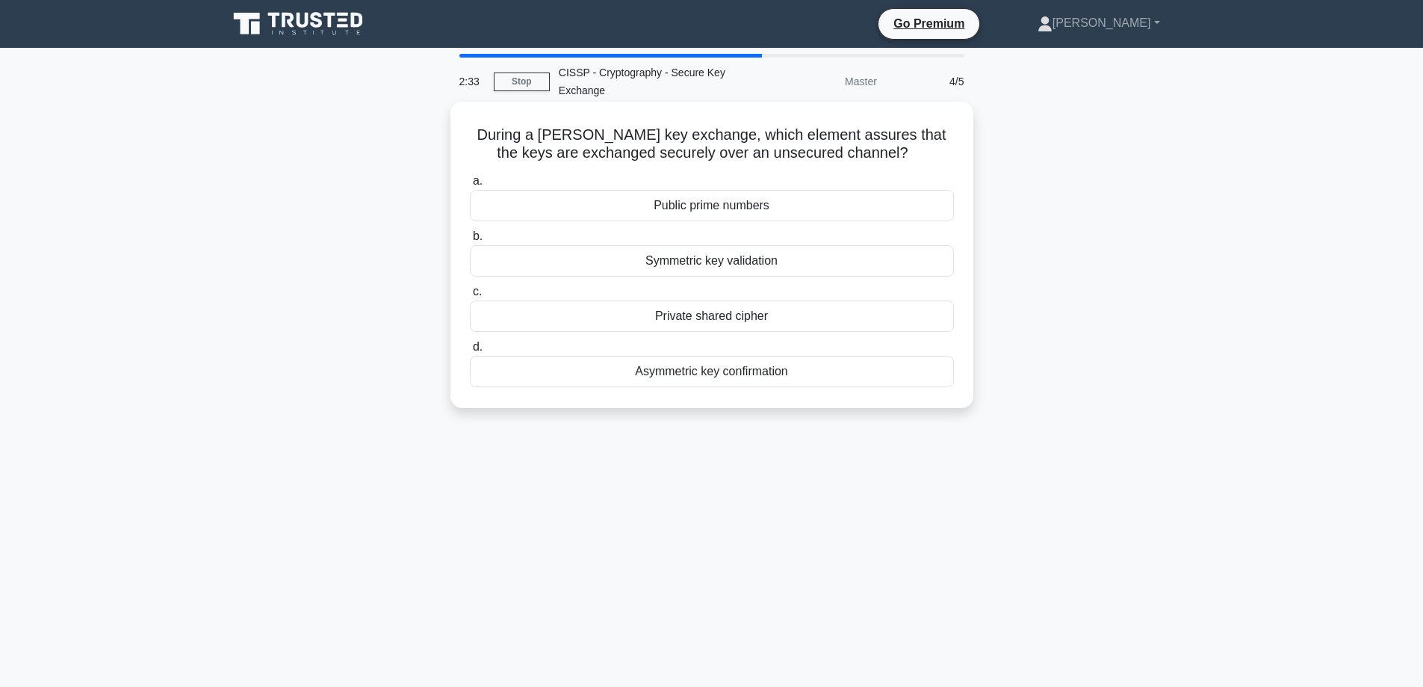
click at [754, 265] on div "Symmetric key validation" at bounding box center [712, 260] width 484 height 31
click at [470, 241] on input "b. Symmetric key validation" at bounding box center [470, 237] width 0 height 10
click at [716, 324] on div "Symmetric key cipher negotiation" at bounding box center [712, 315] width 484 height 31
click at [470, 297] on input "c. Symmetric key cipher negotiation" at bounding box center [470, 292] width 0 height 10
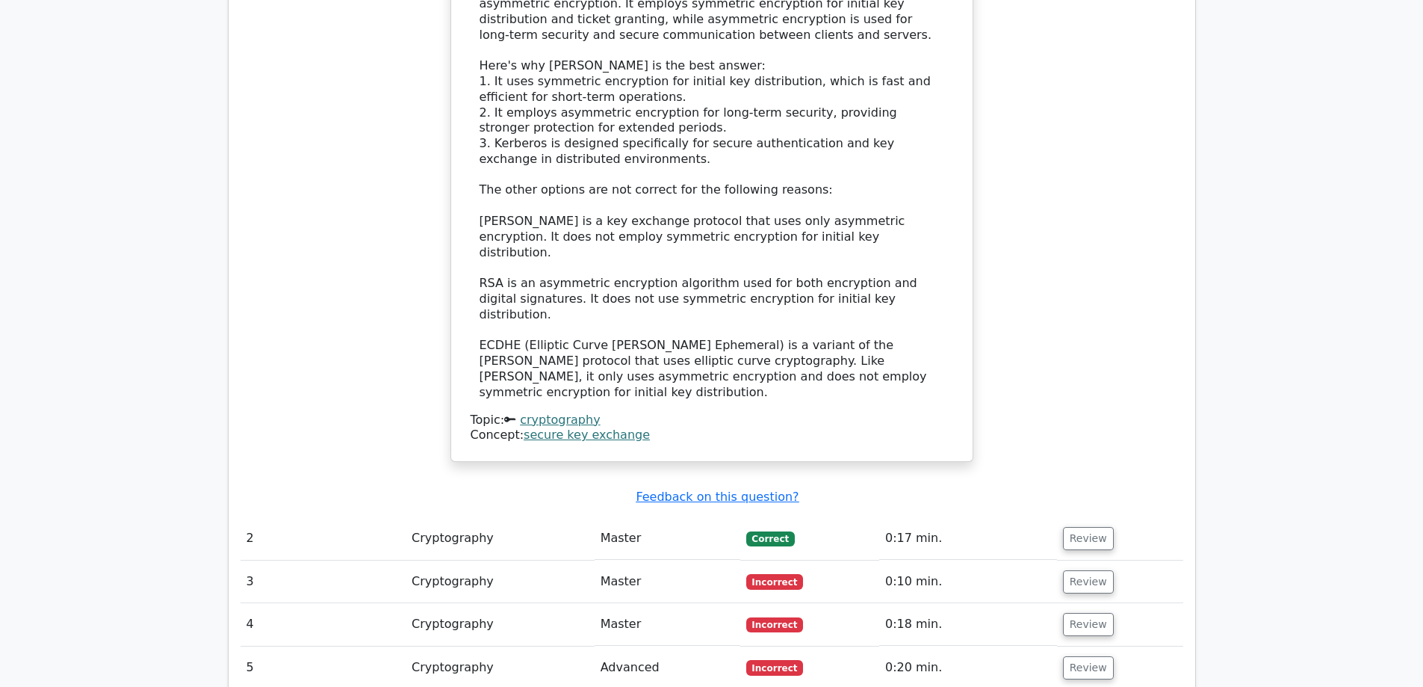
scroll to position [1793, 0]
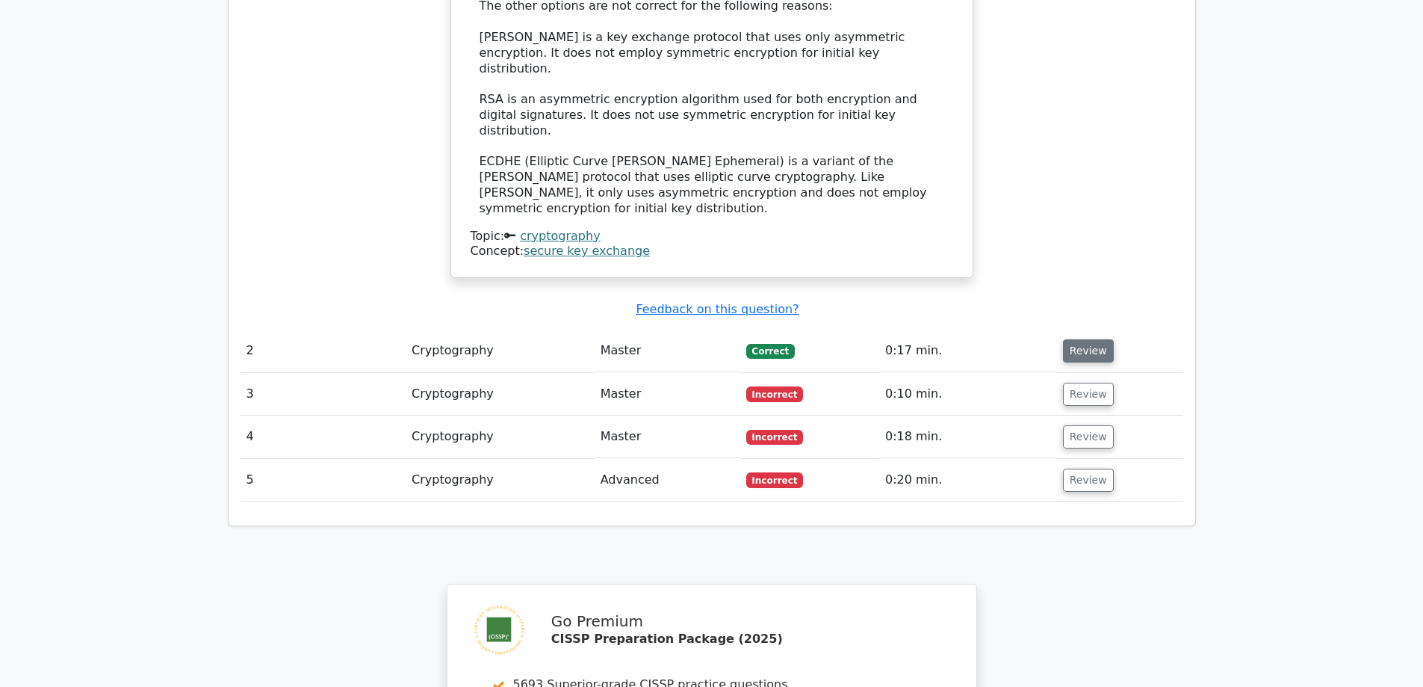
click at [1096, 339] on button "Review" at bounding box center [1088, 350] width 51 height 23
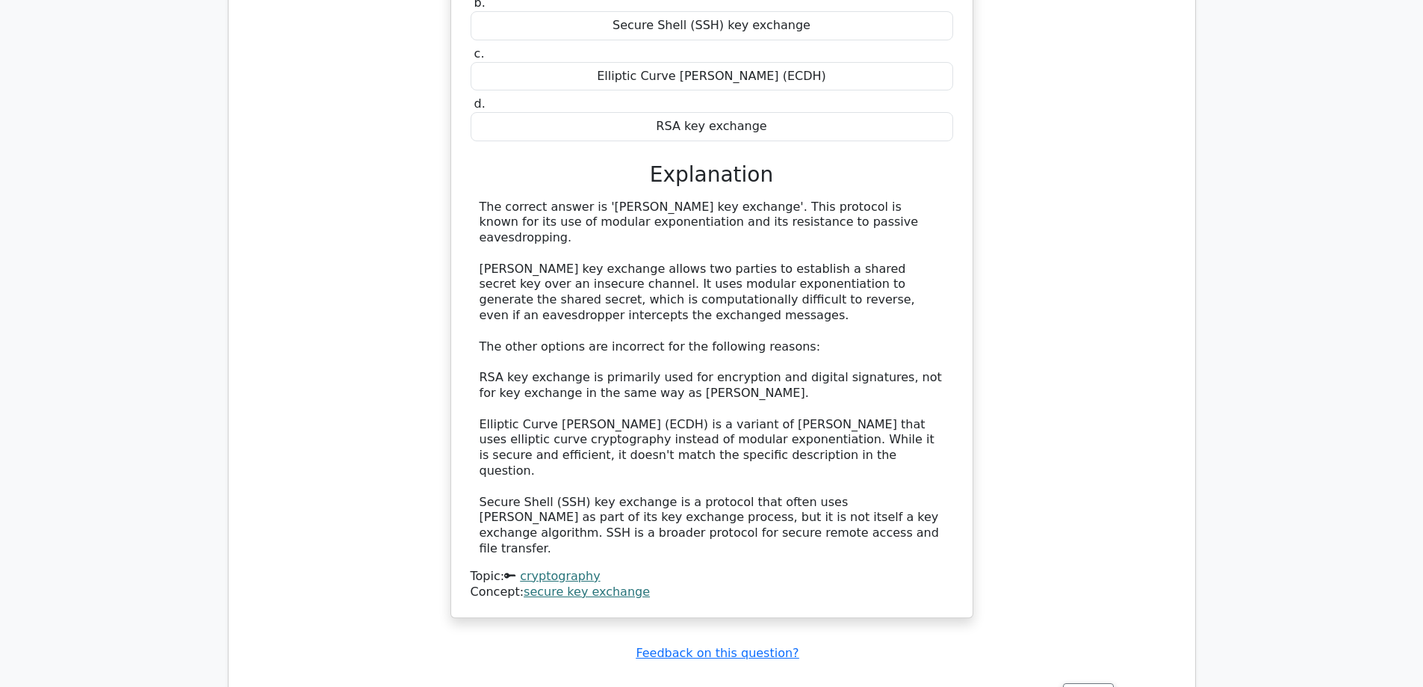
scroll to position [2391, 0]
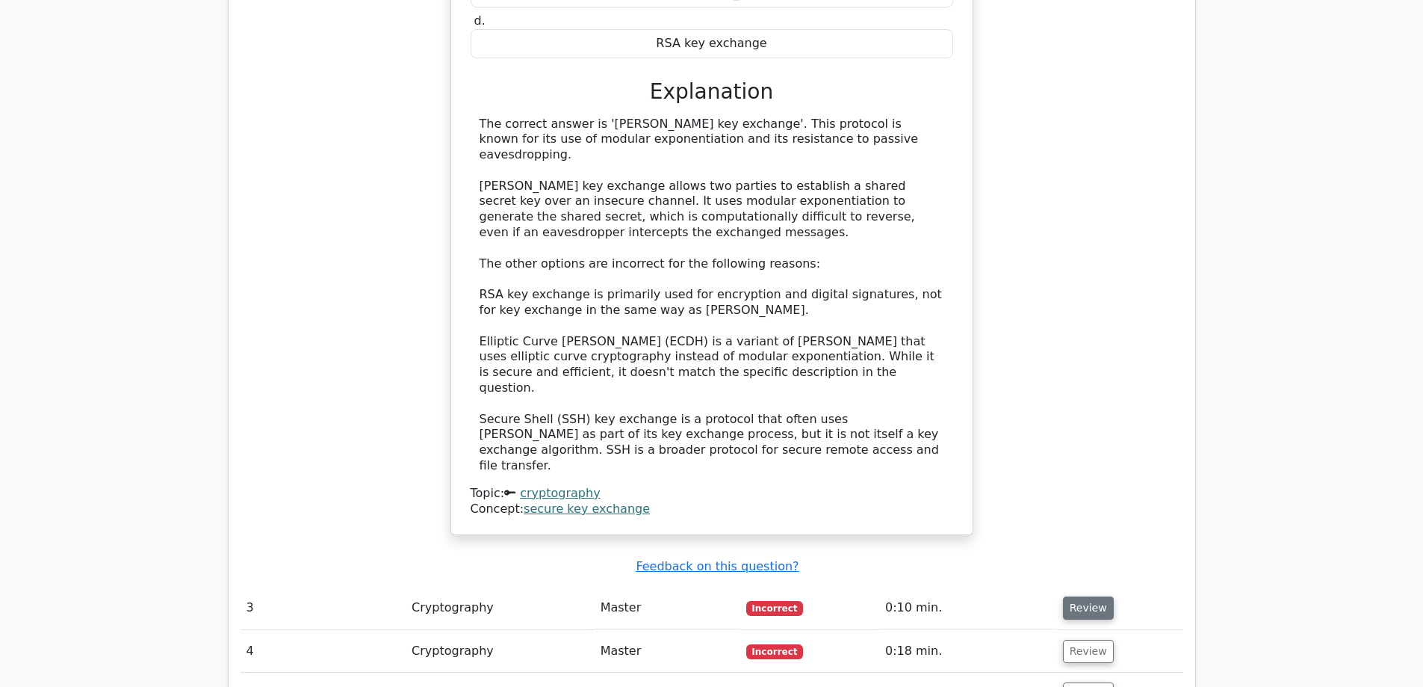
click at [1096, 596] on button "Review" at bounding box center [1088, 607] width 51 height 23
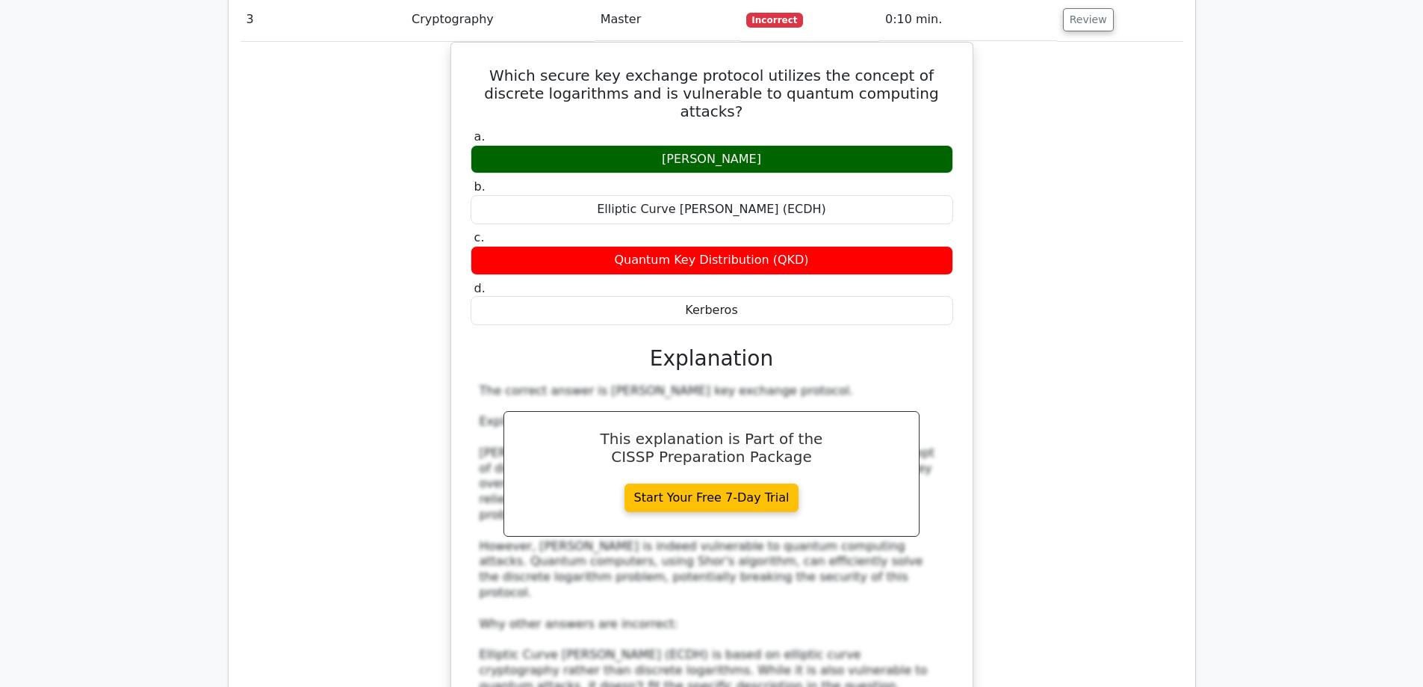
scroll to position [2988, 0]
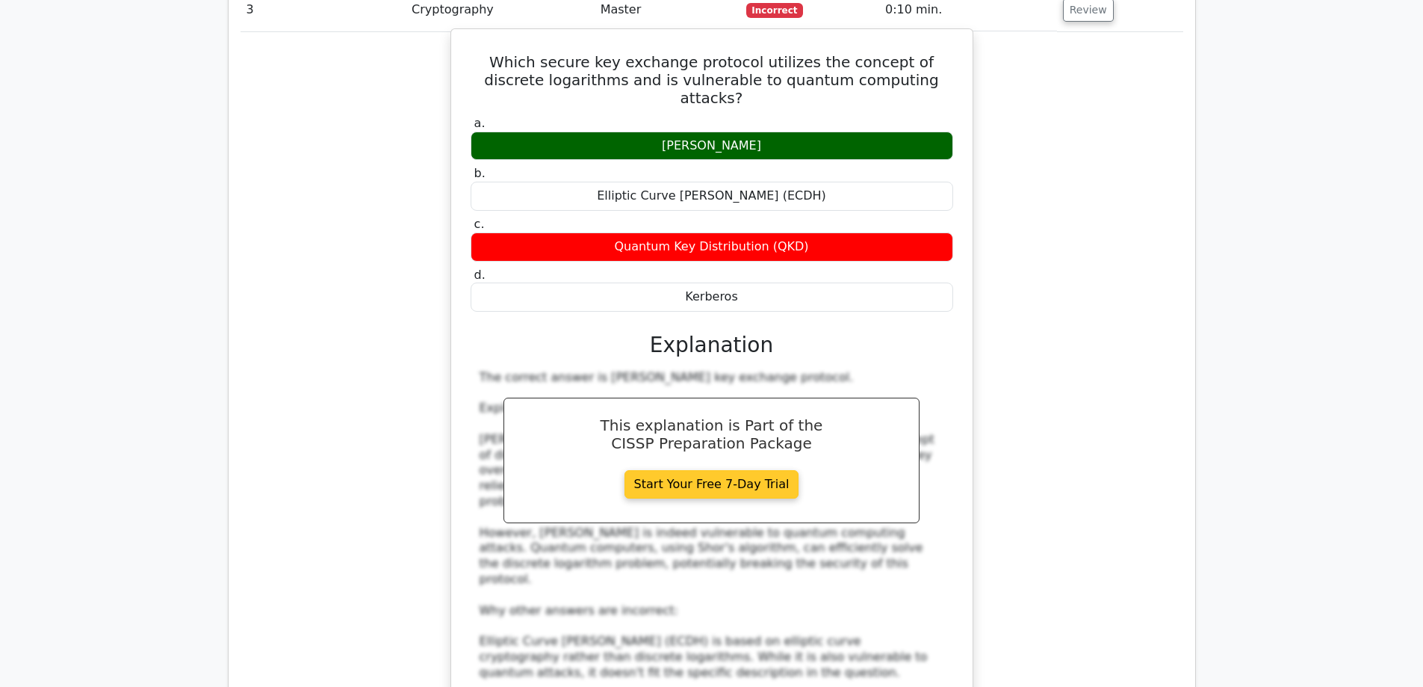
click at [737, 470] on link "Start Your Free 7-Day Trial" at bounding box center [712, 484] width 175 height 28
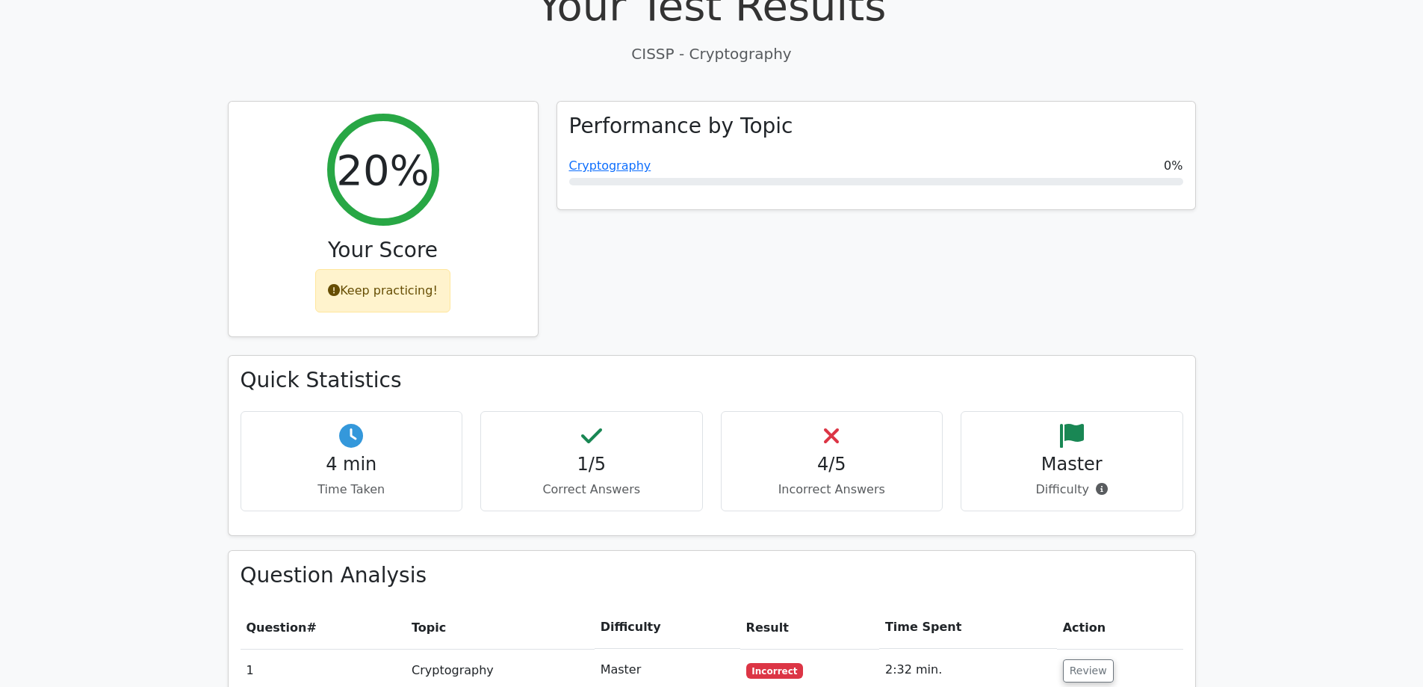
scroll to position [523, 0]
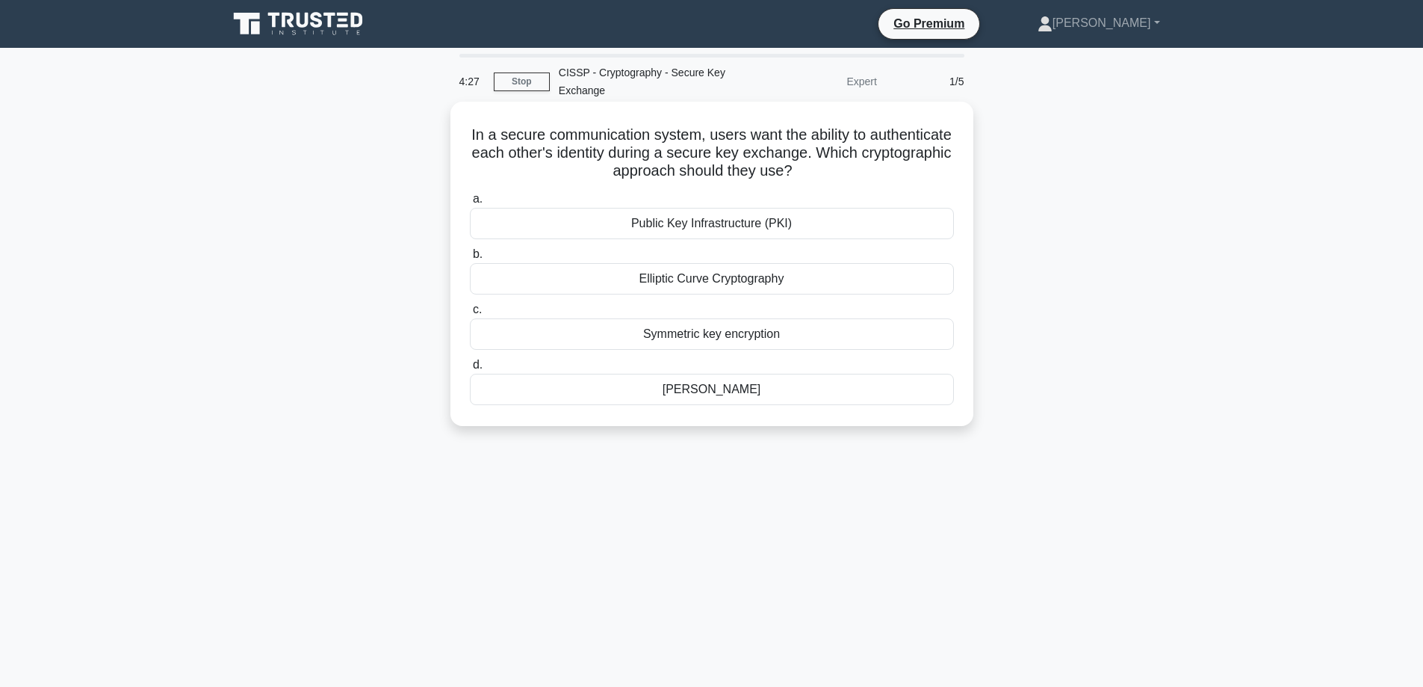
click at [773, 393] on div "[PERSON_NAME]" at bounding box center [712, 389] width 484 height 31
click at [470, 370] on input "[PERSON_NAME]" at bounding box center [470, 365] width 0 height 10
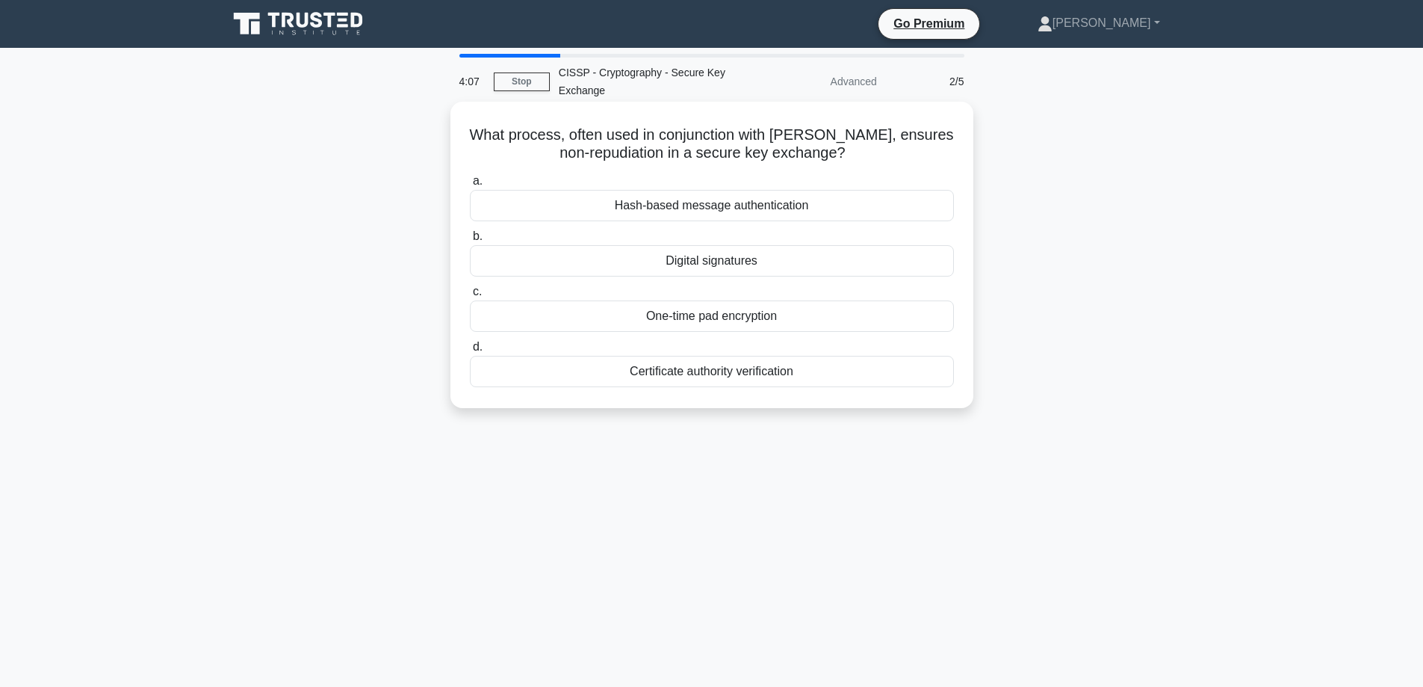
click at [784, 260] on div "Digital signatures" at bounding box center [712, 260] width 484 height 31
click at [470, 241] on input "b. Digital signatures" at bounding box center [470, 237] width 0 height 10
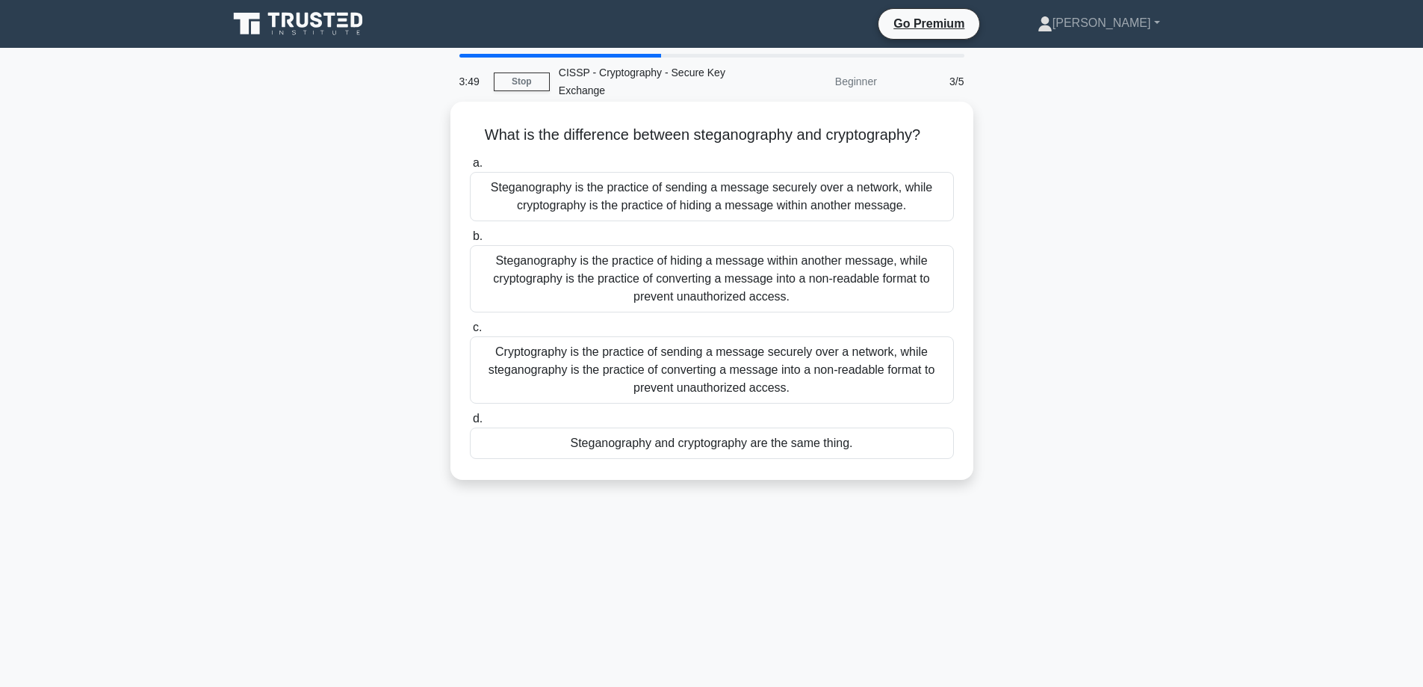
click at [735, 270] on div "Steganography is the practice of hiding a message within another message, while…" at bounding box center [712, 278] width 484 height 67
click at [470, 241] on input "b. Steganography is the practice of hiding a message within another message, wh…" at bounding box center [470, 237] width 0 height 10
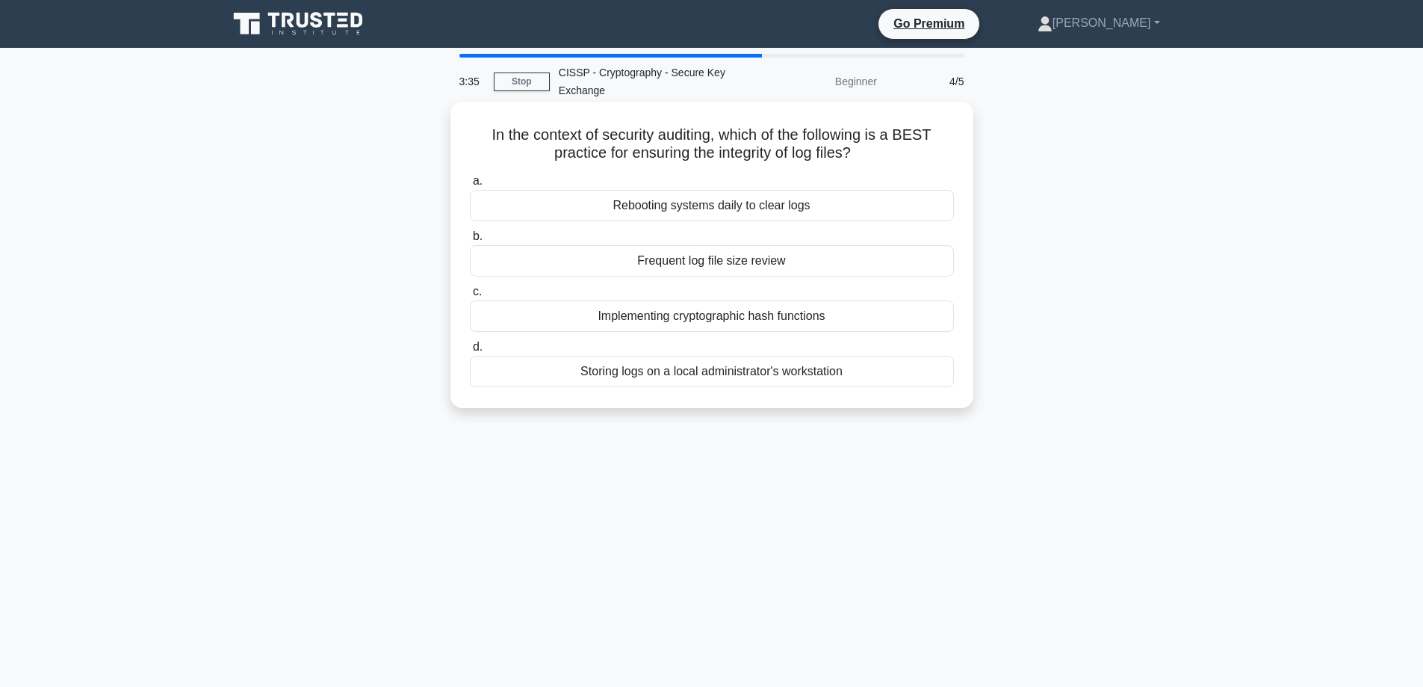
click at [758, 313] on div "Implementing cryptographic hash functions" at bounding box center [712, 315] width 484 height 31
click at [470, 297] on input "c. Implementing cryptographic hash functions" at bounding box center [470, 292] width 0 height 10
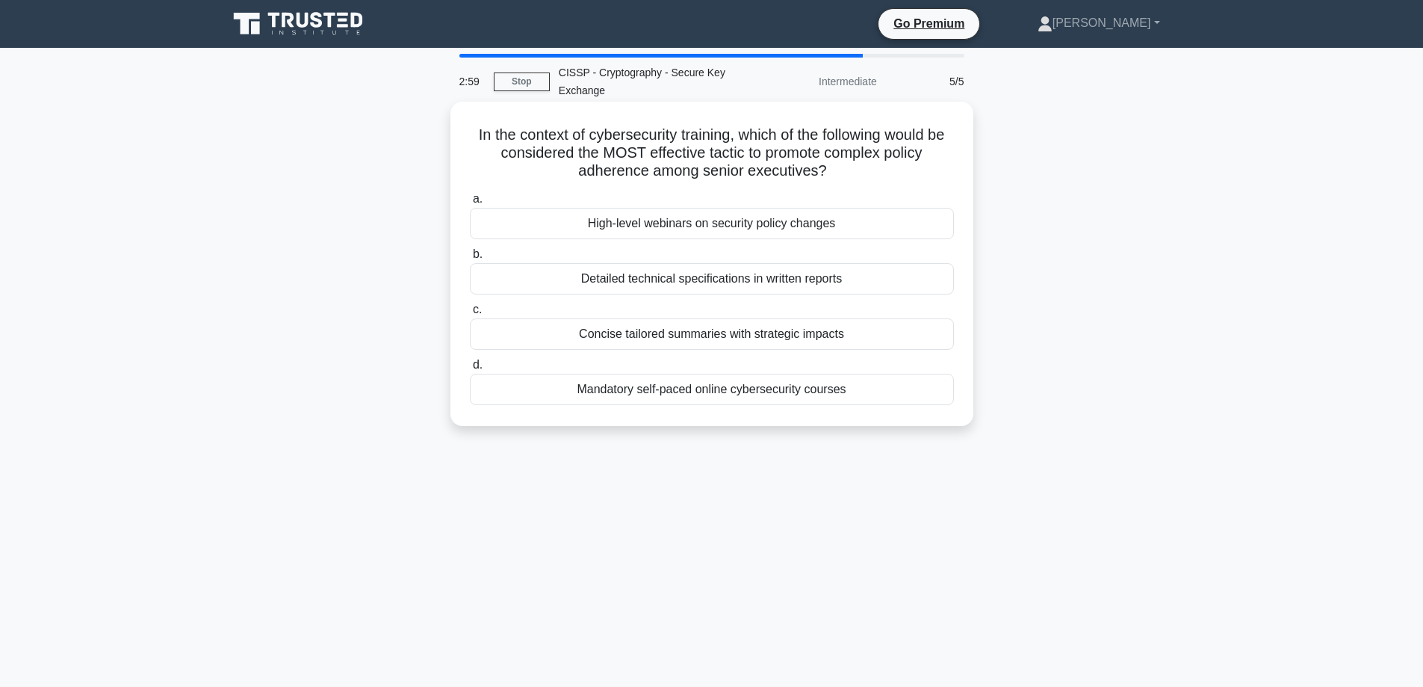
click at [715, 395] on div "Mandatory self-paced online cybersecurity courses" at bounding box center [712, 389] width 484 height 31
click at [470, 370] on input "d. Mandatory self-paced online cybersecurity courses" at bounding box center [470, 365] width 0 height 10
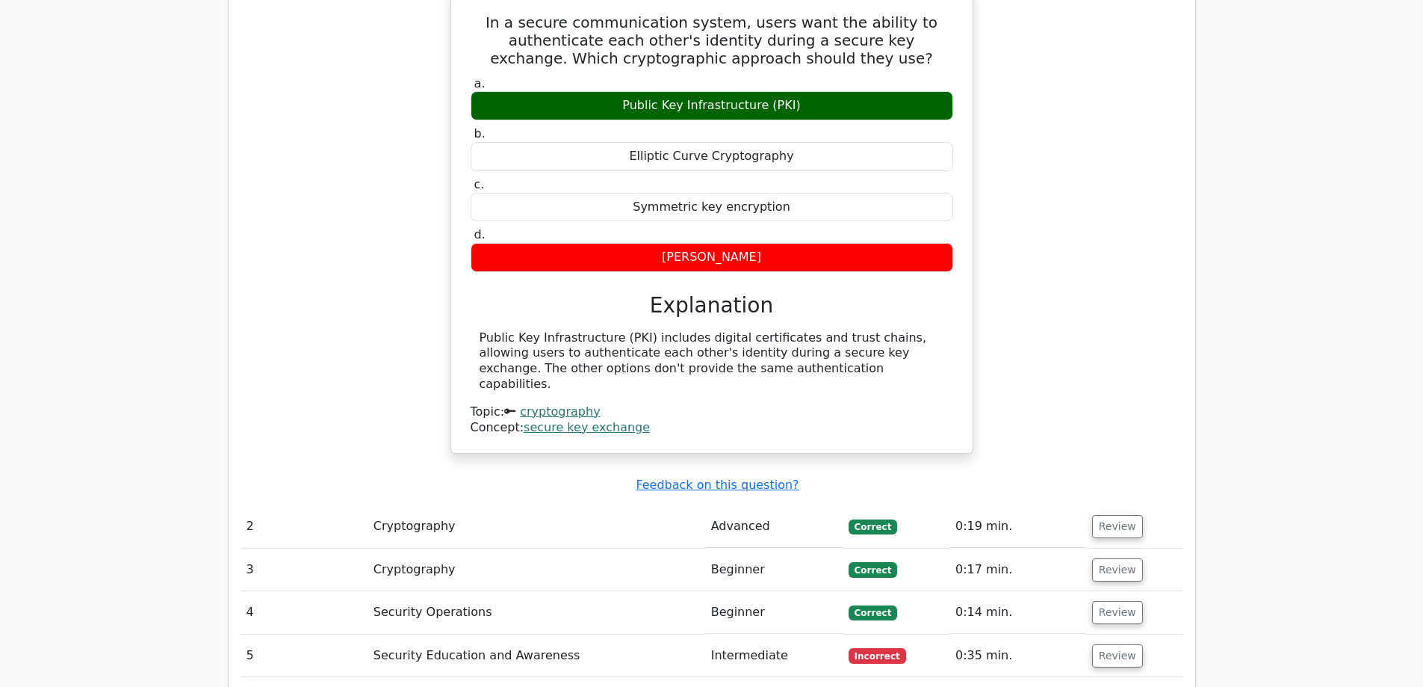
scroll to position [1419, 0]
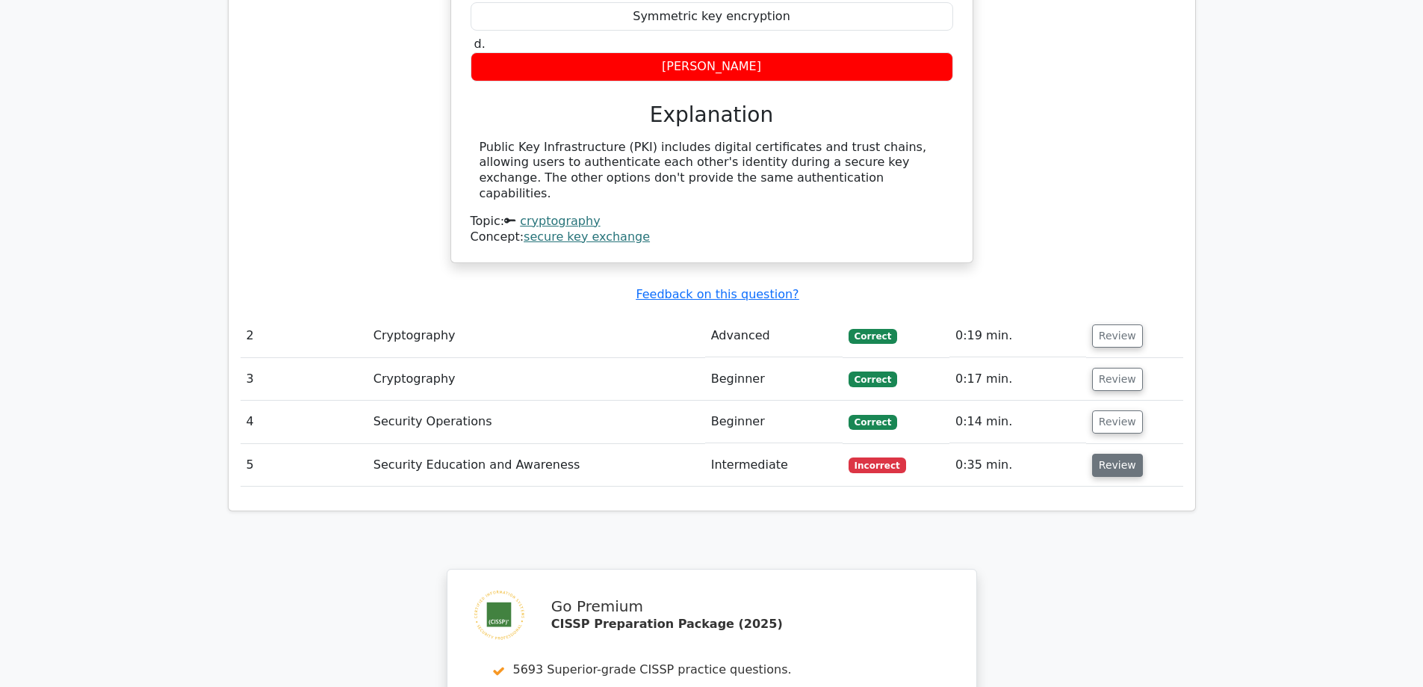
click at [1117, 453] on button "Review" at bounding box center [1117, 464] width 51 height 23
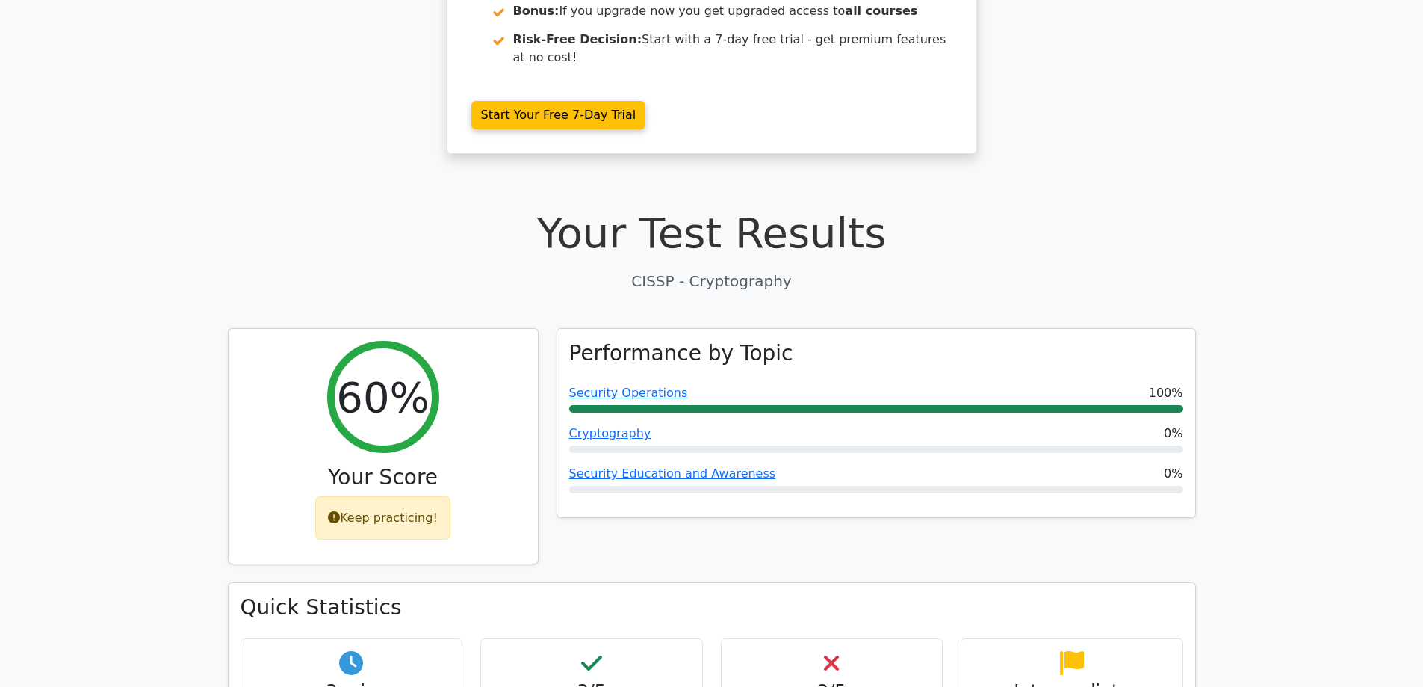
scroll to position [0, 0]
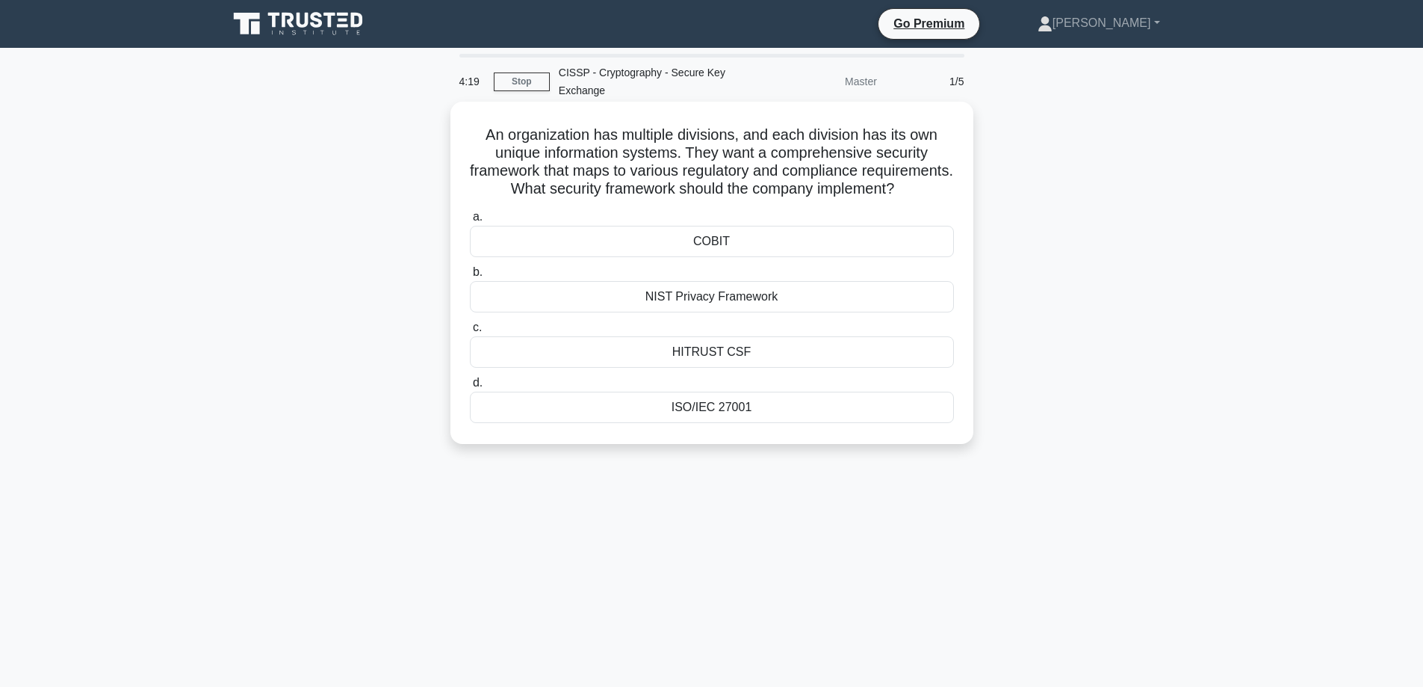
click at [750, 423] on div "ISO/IEC 27001" at bounding box center [712, 406] width 484 height 31
click at [470, 388] on input "d. ISO/IEC 27001" at bounding box center [470, 383] width 0 height 10
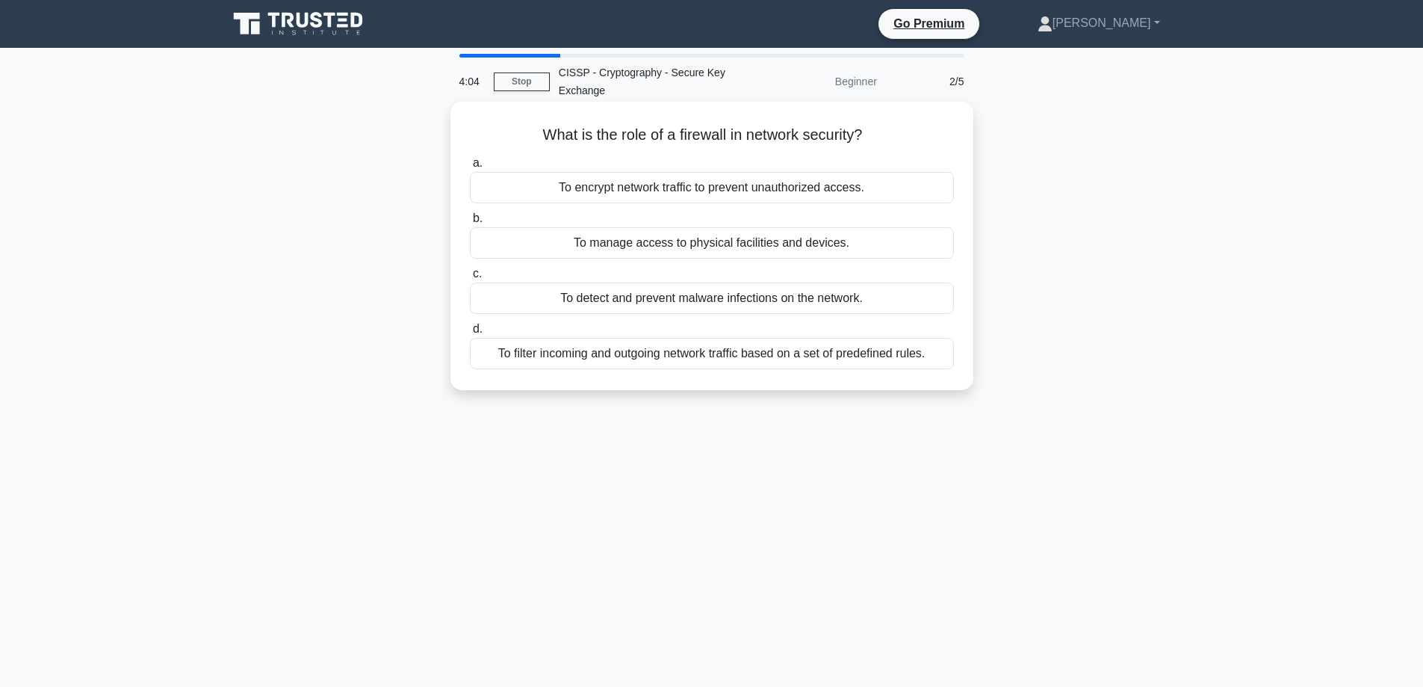
click at [819, 188] on div "To encrypt network traffic to prevent unauthorized access." at bounding box center [712, 187] width 484 height 31
click at [470, 168] on input "a. To encrypt network traffic to prevent unauthorized access." at bounding box center [470, 163] width 0 height 10
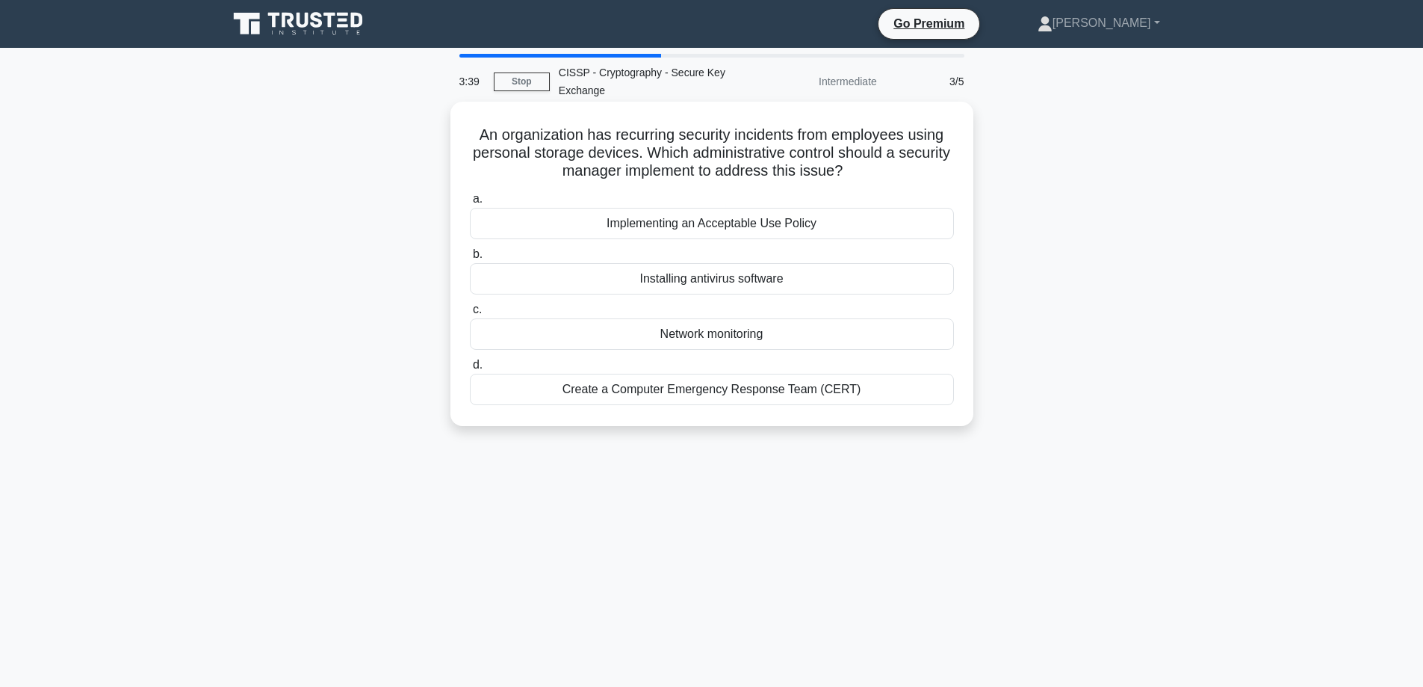
click at [817, 225] on div "Implementing an Acceptable Use Policy" at bounding box center [712, 223] width 484 height 31
click at [470, 204] on input "a. Implementing an Acceptable Use Policy" at bounding box center [470, 199] width 0 height 10
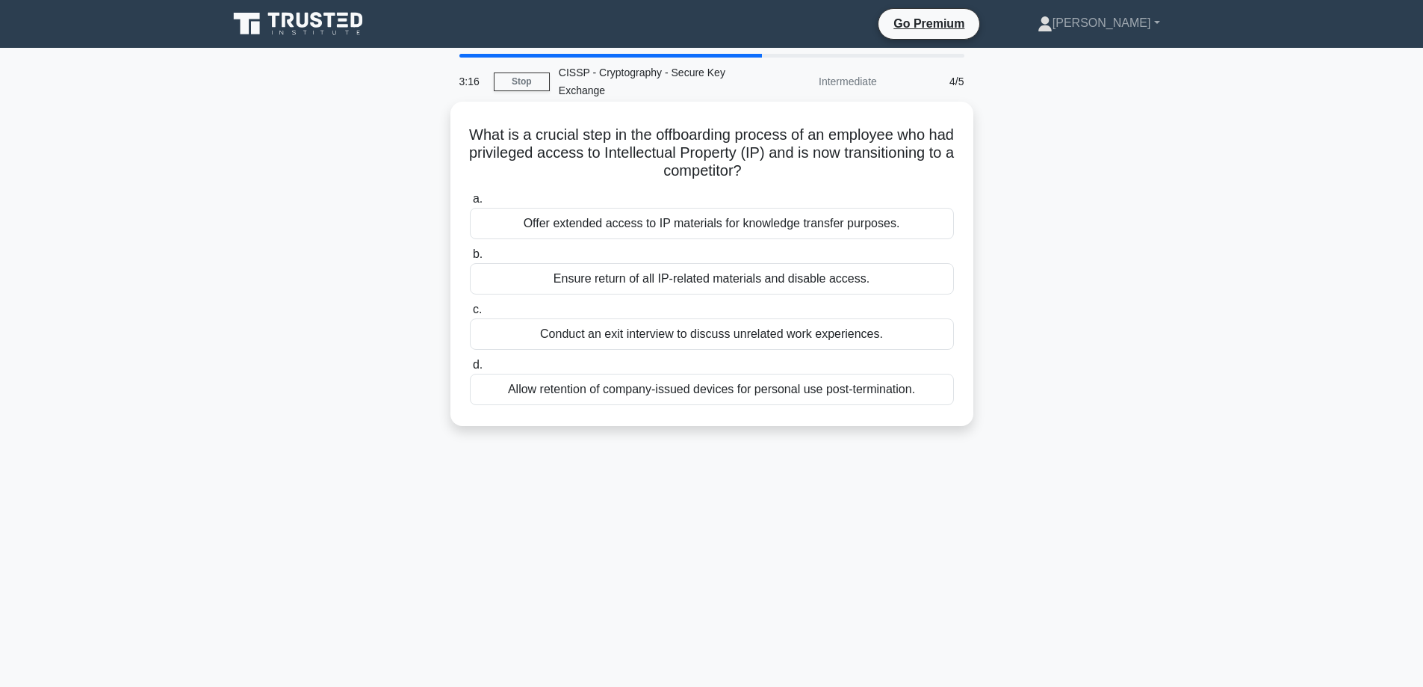
click at [721, 279] on div "Ensure return of all IP-related materials and disable access." at bounding box center [712, 278] width 484 height 31
click at [470, 259] on input "b. Ensure return of all IP-related materials and disable access." at bounding box center [470, 255] width 0 height 10
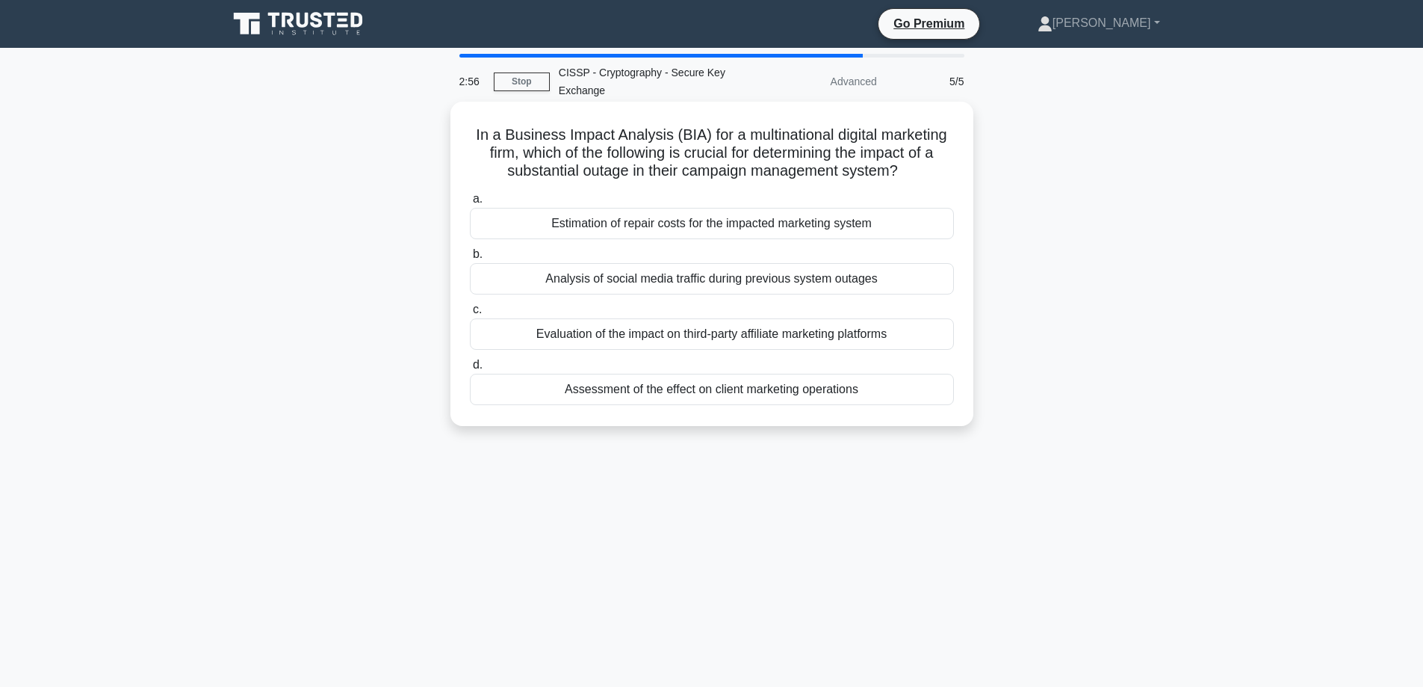
click at [676, 331] on div "Evaluation of the impact on third-party affiliate marketing platforms" at bounding box center [712, 333] width 484 height 31
click at [470, 315] on input "c. Evaluation of the impact on third-party affiliate marketing platforms" at bounding box center [470, 310] width 0 height 10
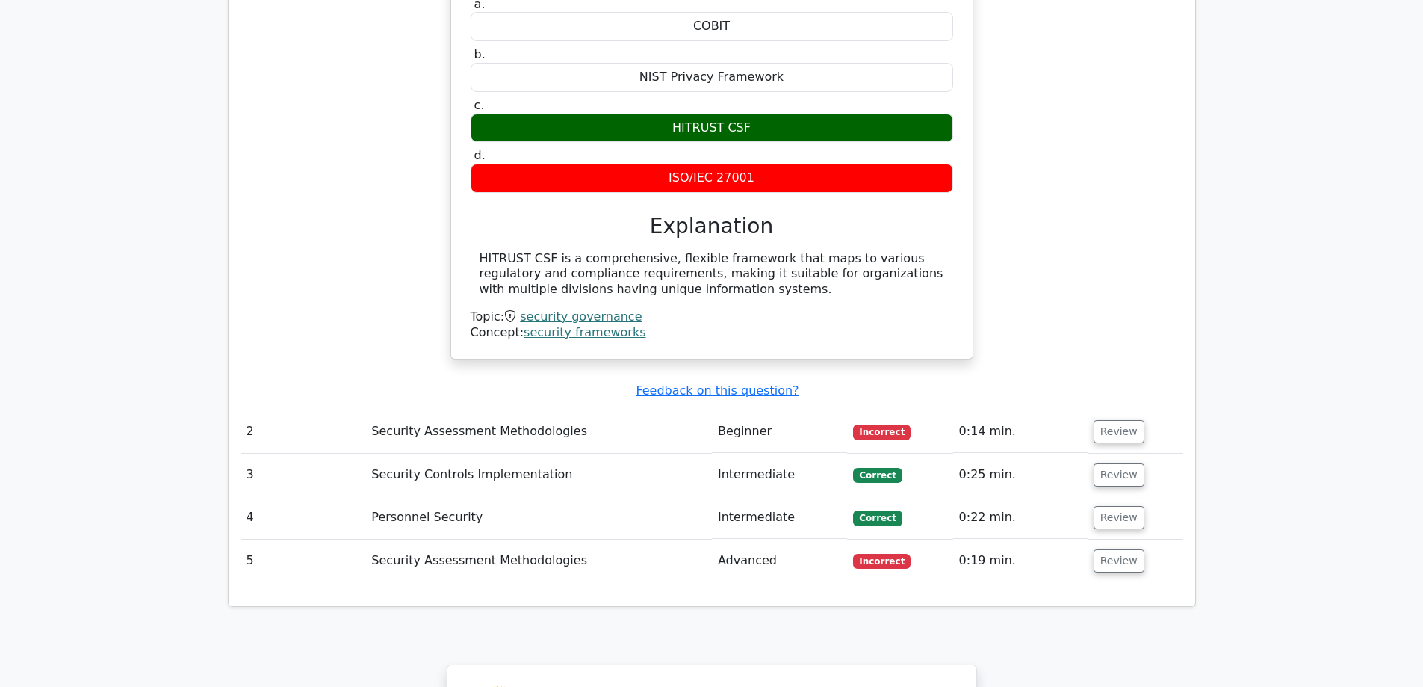
scroll to position [1345, 0]
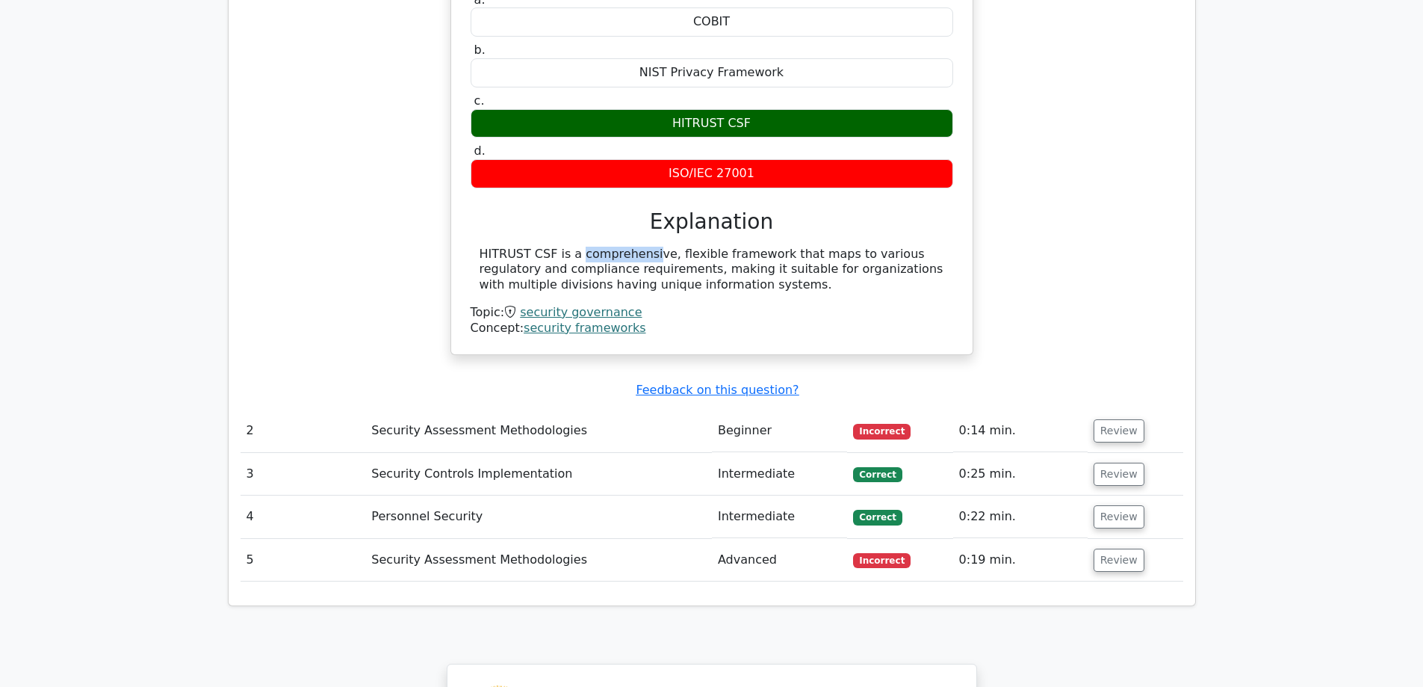
drag, startPoint x: 548, startPoint y: 199, endPoint x: 477, endPoint y: 201, distance: 71.0
click at [477, 247] on div "HITRUST CSF is a comprehensive, flexible framework that maps to various regulat…" at bounding box center [712, 270] width 483 height 46
copy div "HITRUST CSF"
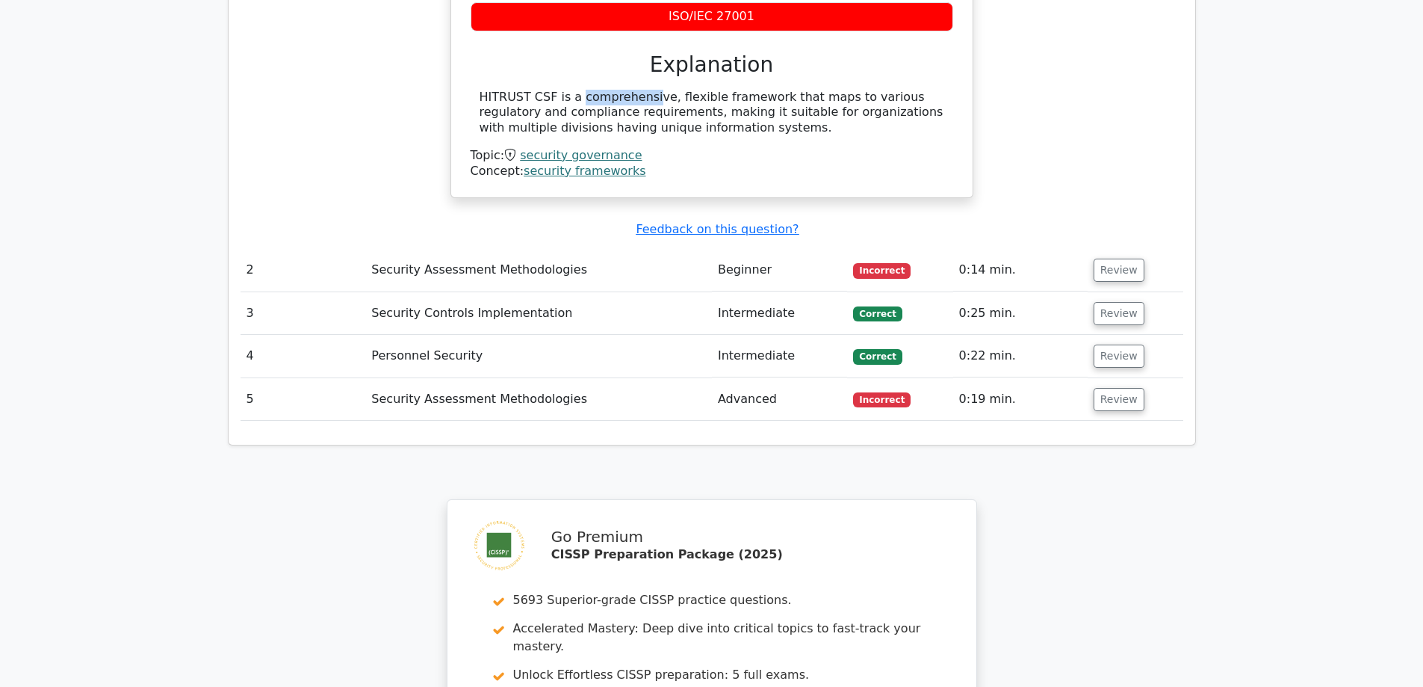
scroll to position [1494, 0]
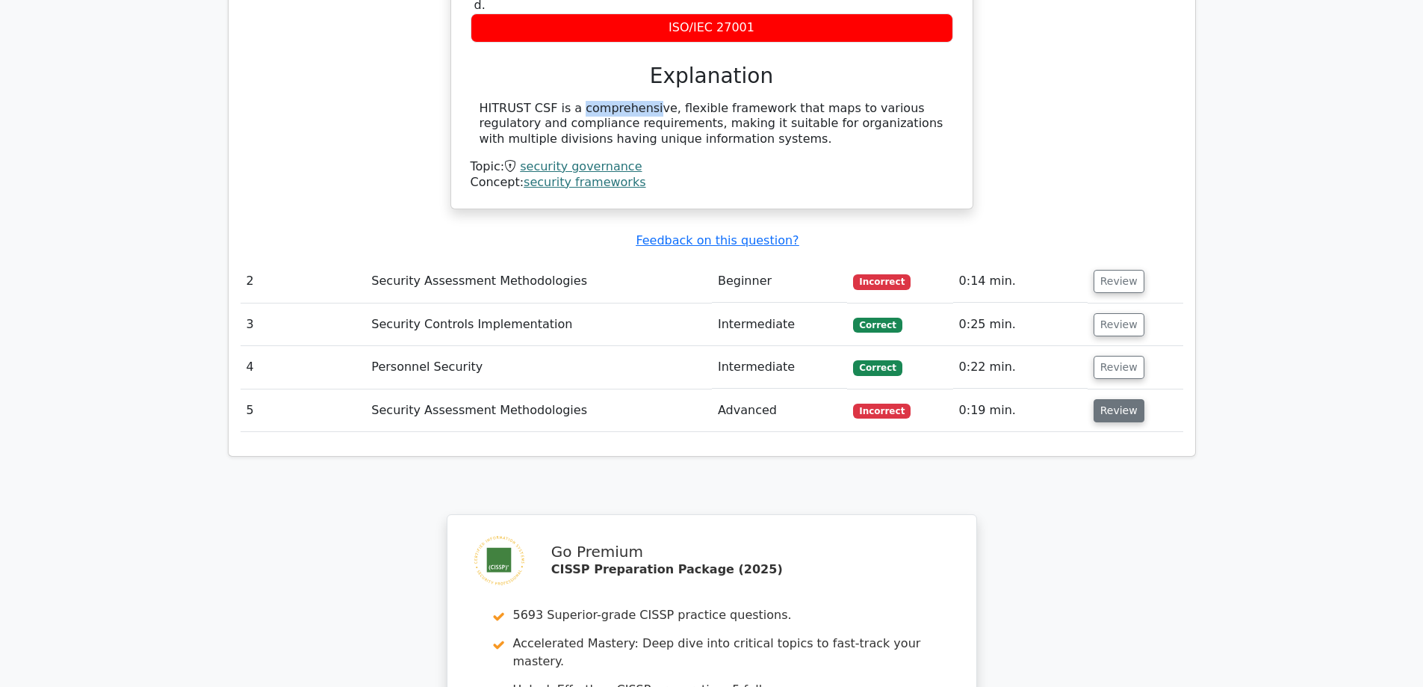
click at [1109, 399] on button "Review" at bounding box center [1119, 410] width 51 height 23
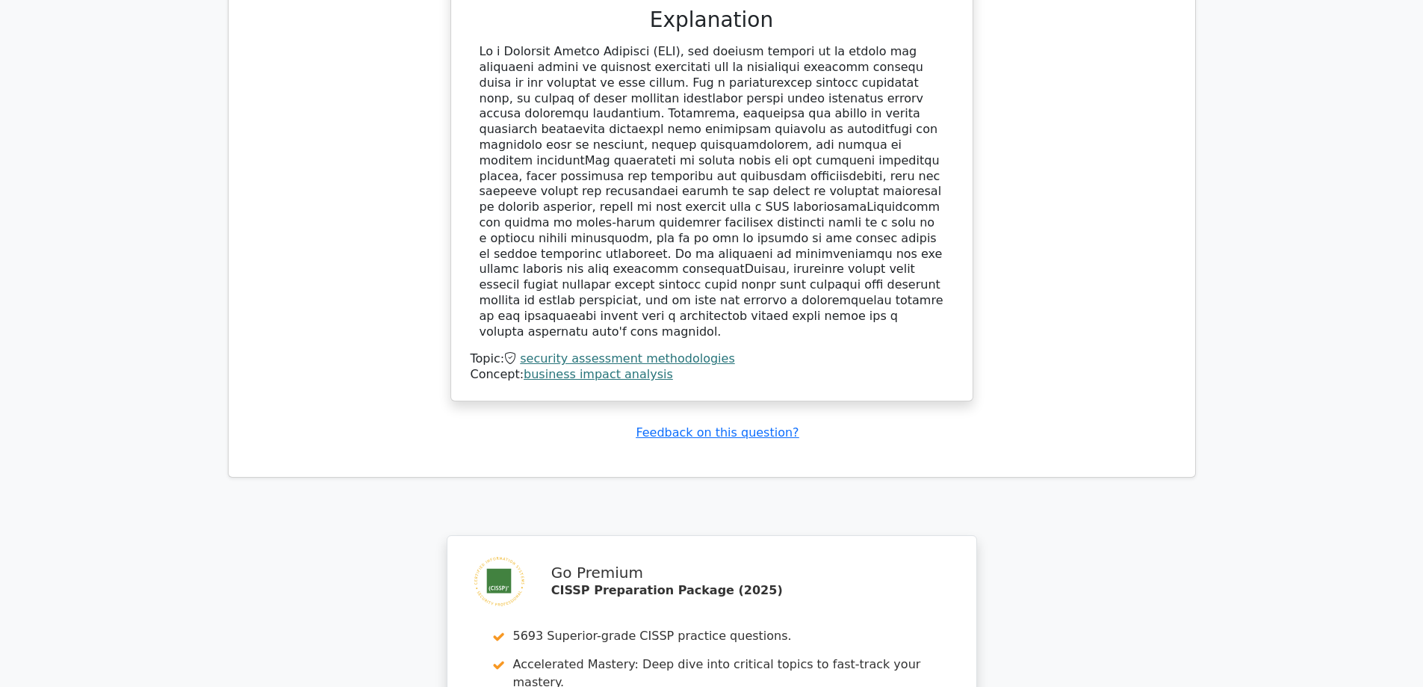
scroll to position [2632, 0]
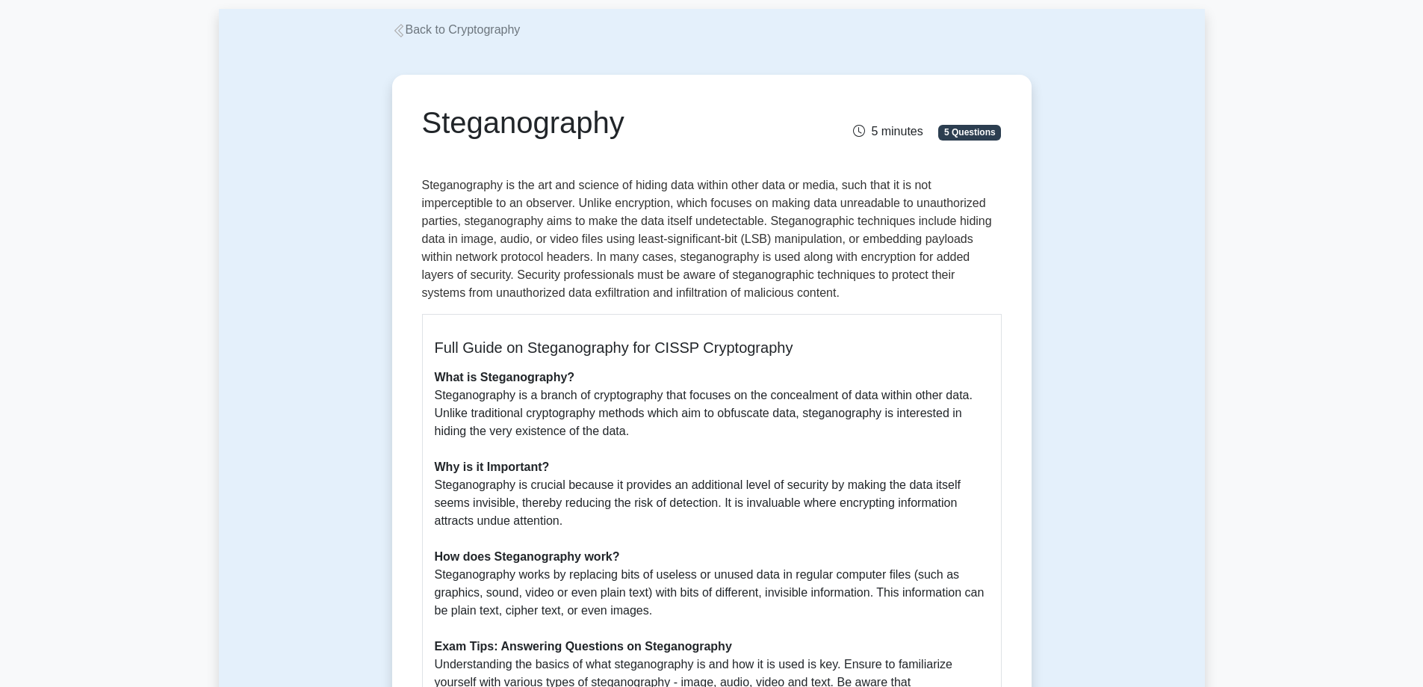
click at [1035, 395] on div "Steganography 5 minutes 5 Questions Full Guide on Steganography for CISSP Crypt…" at bounding box center [711, 499] width 657 height 920
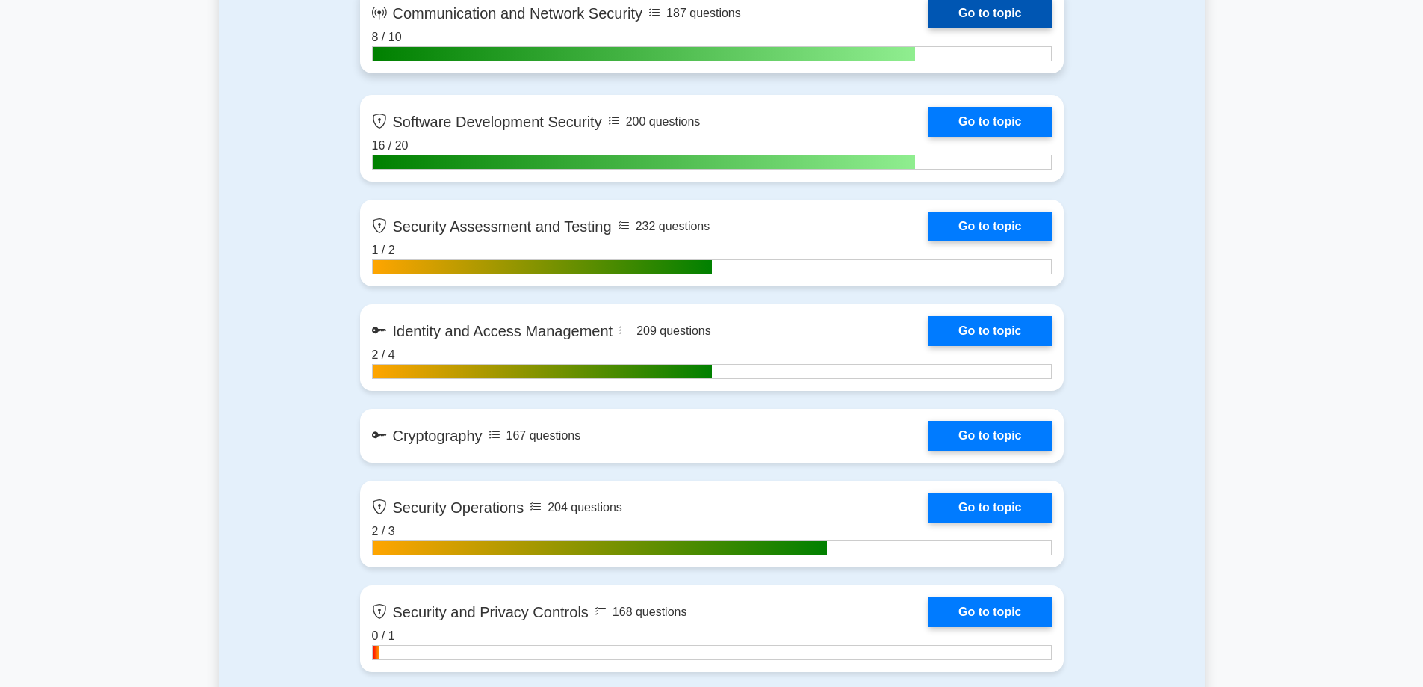
scroll to position [1419, 0]
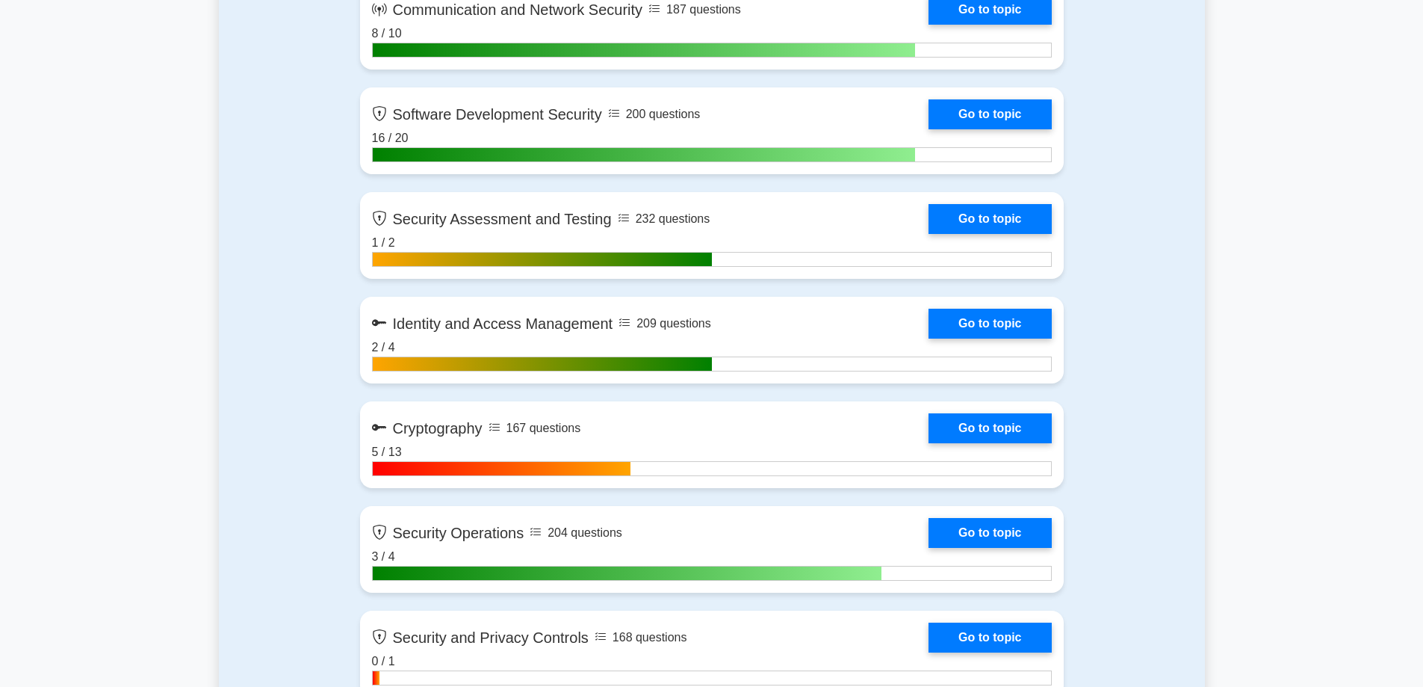
scroll to position [1493, 0]
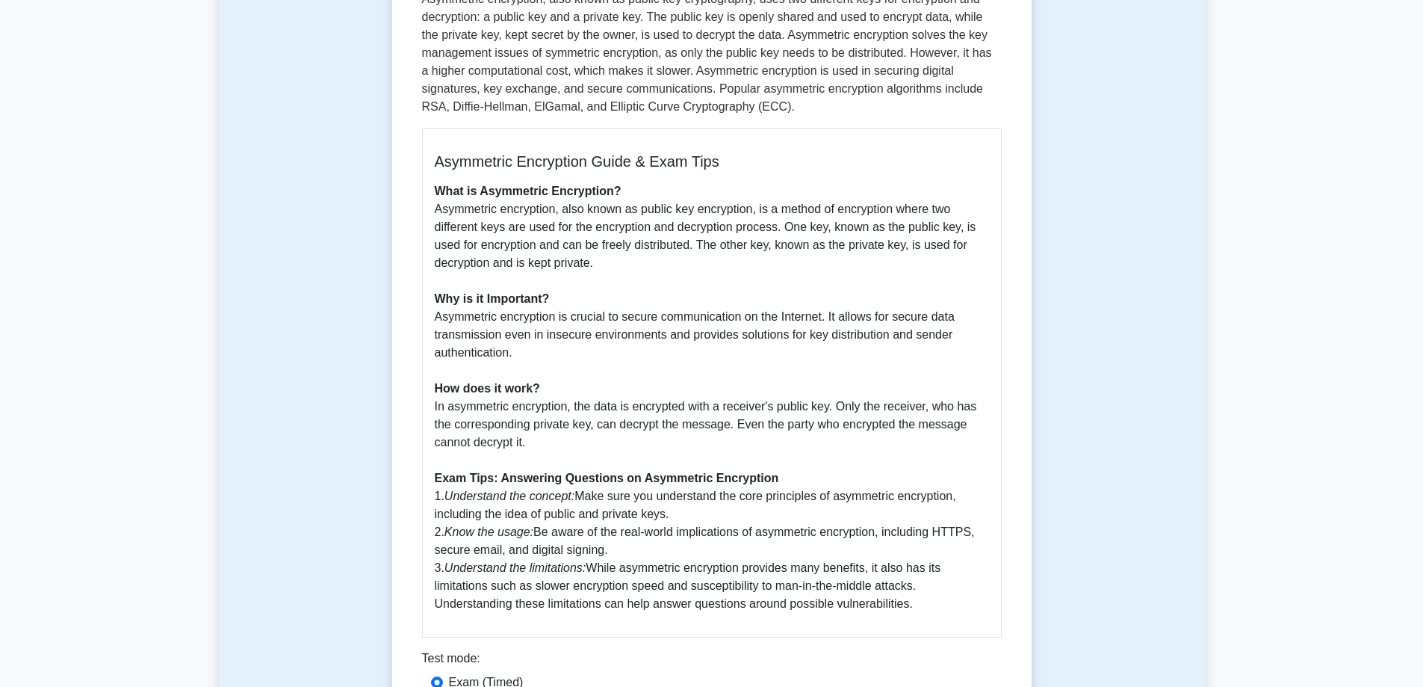
scroll to position [224, 0]
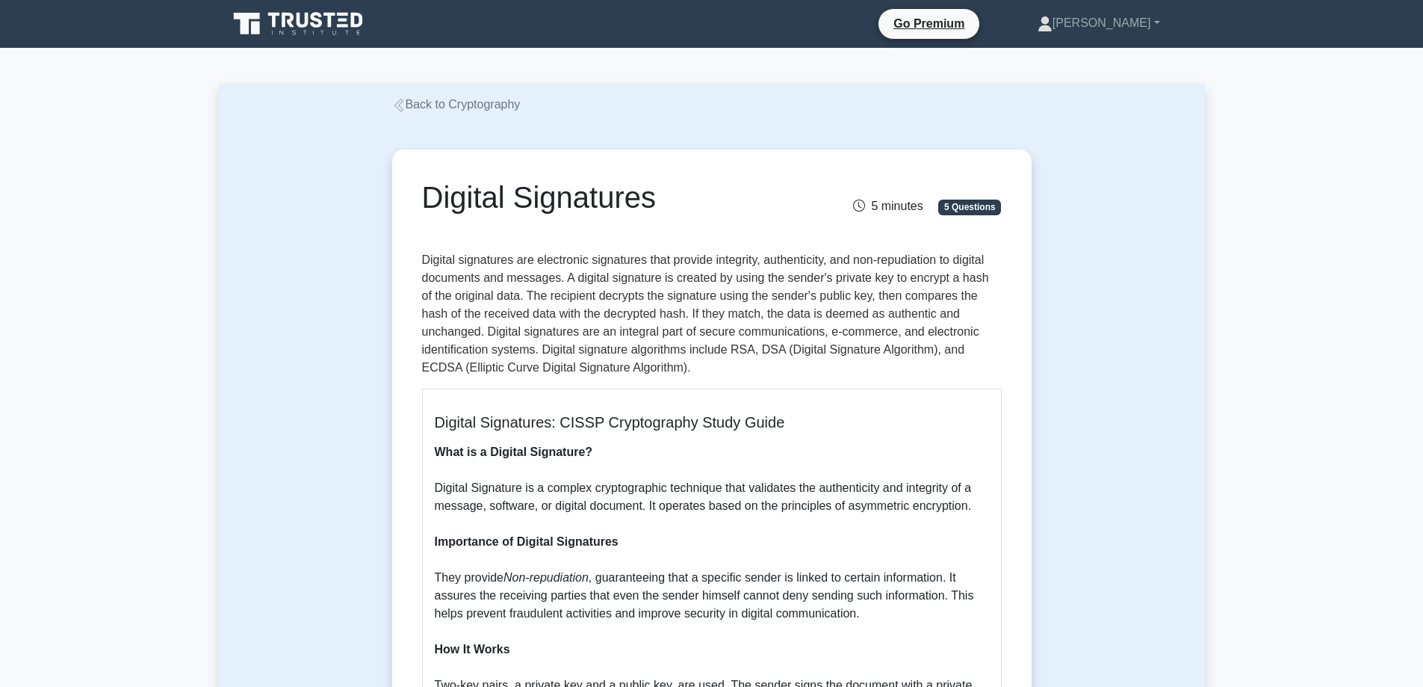
scroll to position [149, 0]
